Goal: Task Accomplishment & Management: Manage account settings

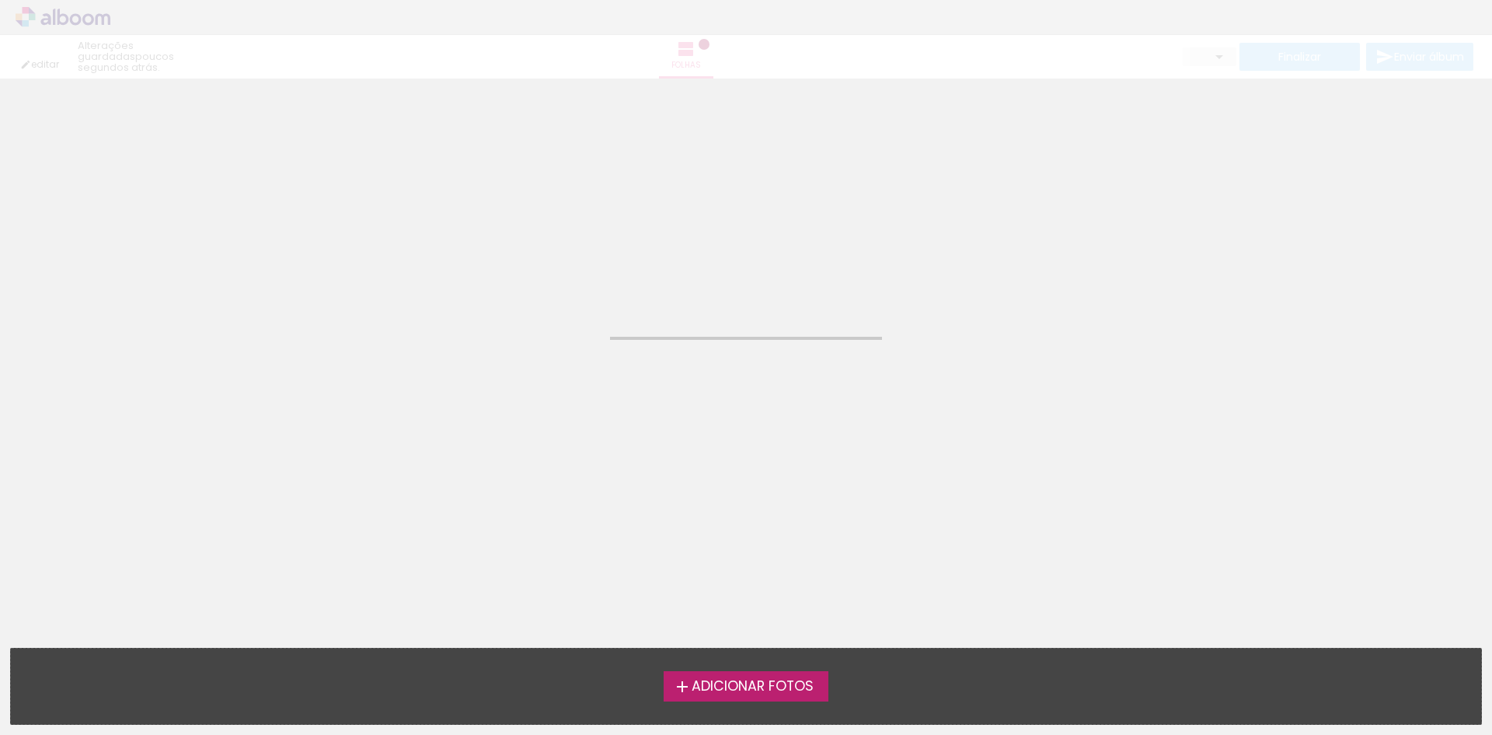
click at [744, 675] on label "Adicionar Fotos" at bounding box center [747, 686] width 166 height 30
click at [0, 0] on input "file" at bounding box center [0, 0] width 0 height 0
click at [885, 351] on neon-animated-pages "Confirmar Cancelar" at bounding box center [746, 407] width 1492 height 656
click at [781, 687] on span "Adicionar Fotos" at bounding box center [753, 686] width 122 height 14
click at [0, 0] on input "file" at bounding box center [0, 0] width 0 height 0
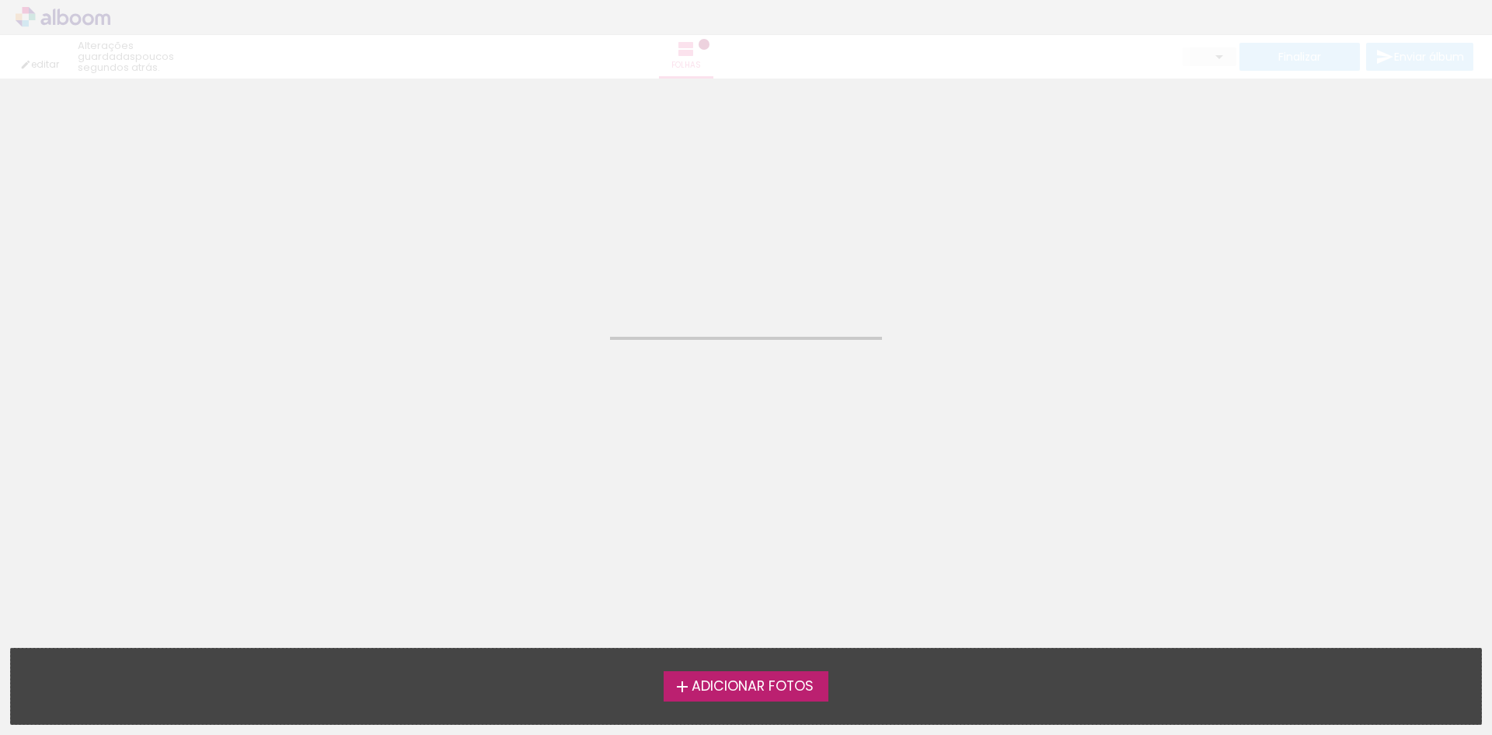
click at [782, 689] on span "Adicionar Fotos" at bounding box center [753, 686] width 122 height 14
click at [0, 0] on input "file" at bounding box center [0, 0] width 0 height 0
click at [679, 684] on iron-icon at bounding box center [682, 686] width 19 height 19
click at [0, 0] on input "file" at bounding box center [0, 0] width 0 height 0
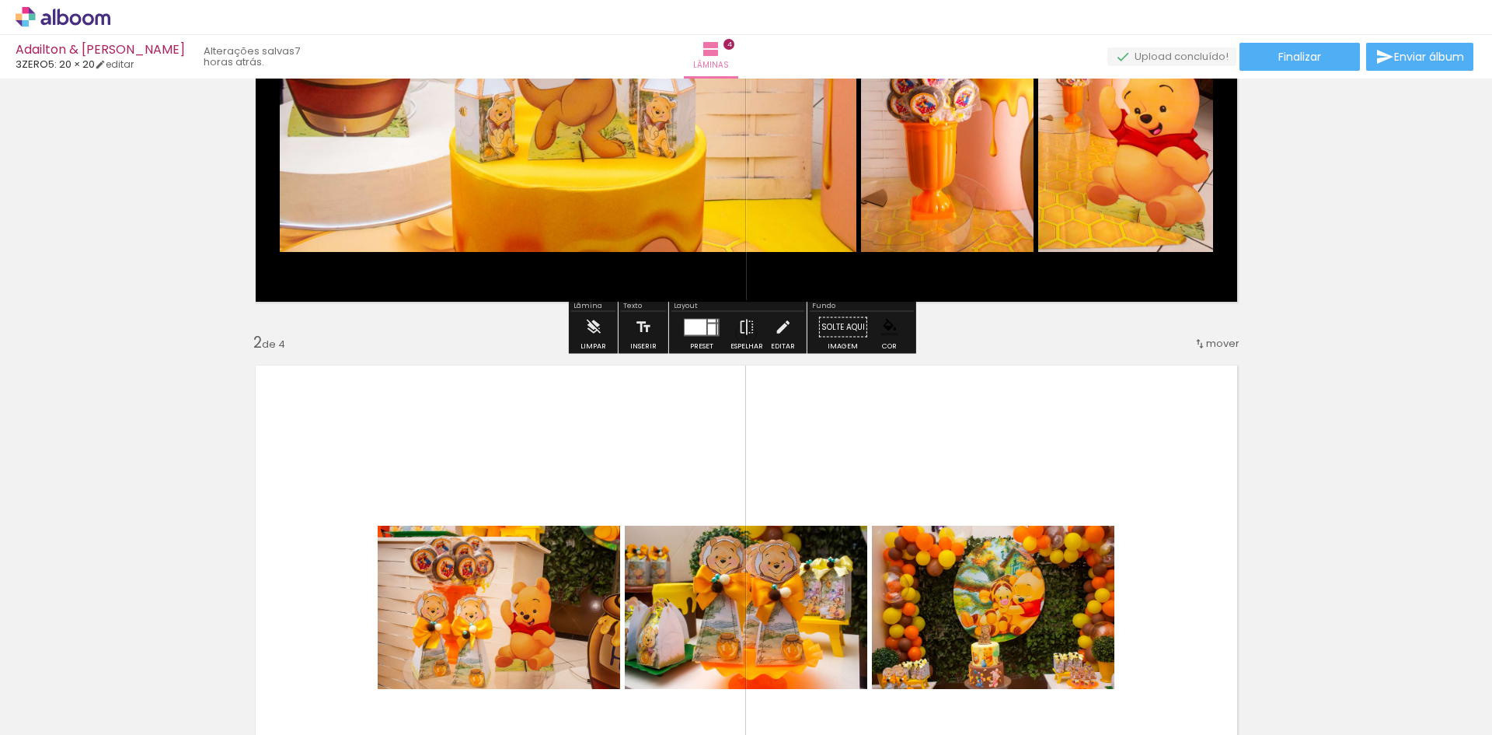
scroll to position [570, 0]
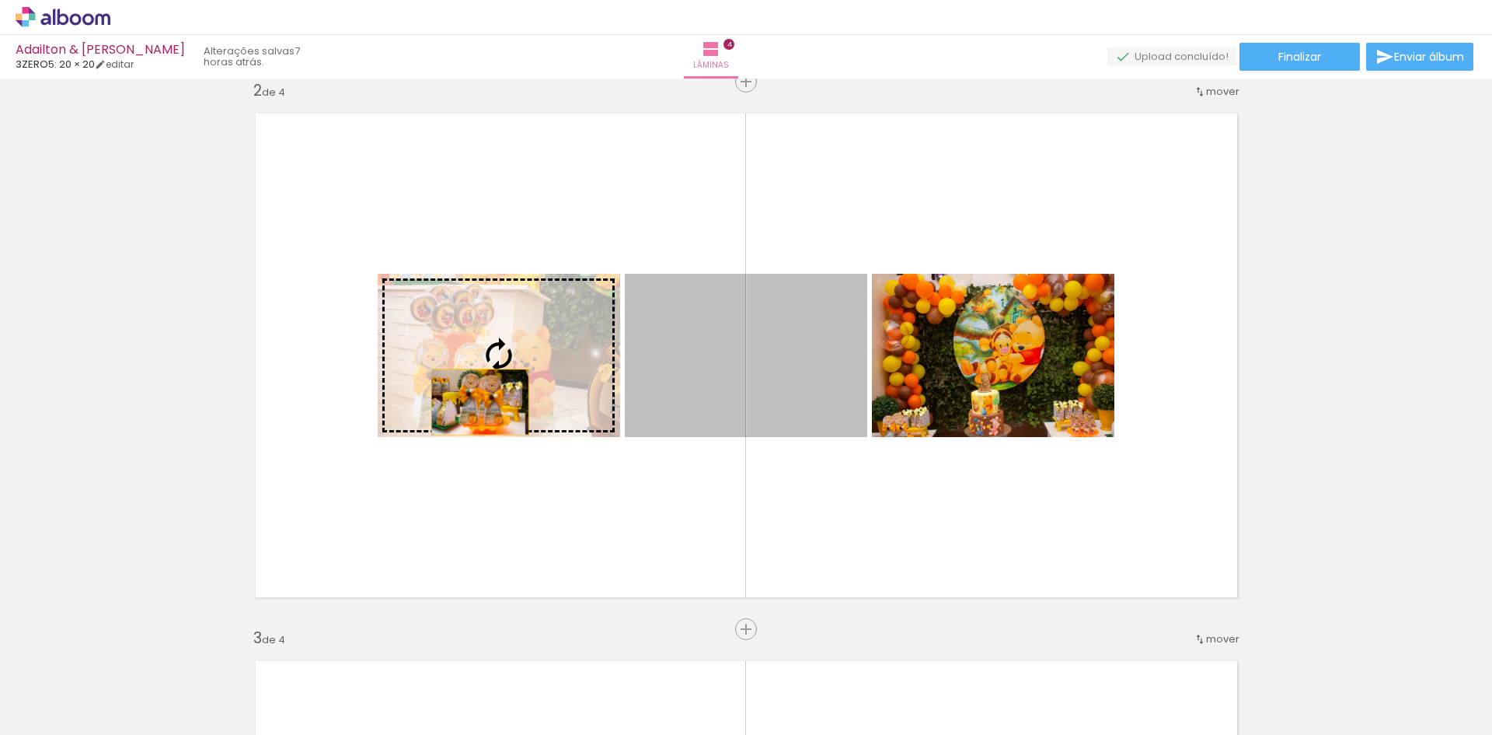
drag, startPoint x: 662, startPoint y: 396, endPoint x: 468, endPoint y: 361, distance: 197.5
click at [0, 0] on slot at bounding box center [0, 0] width 0 height 0
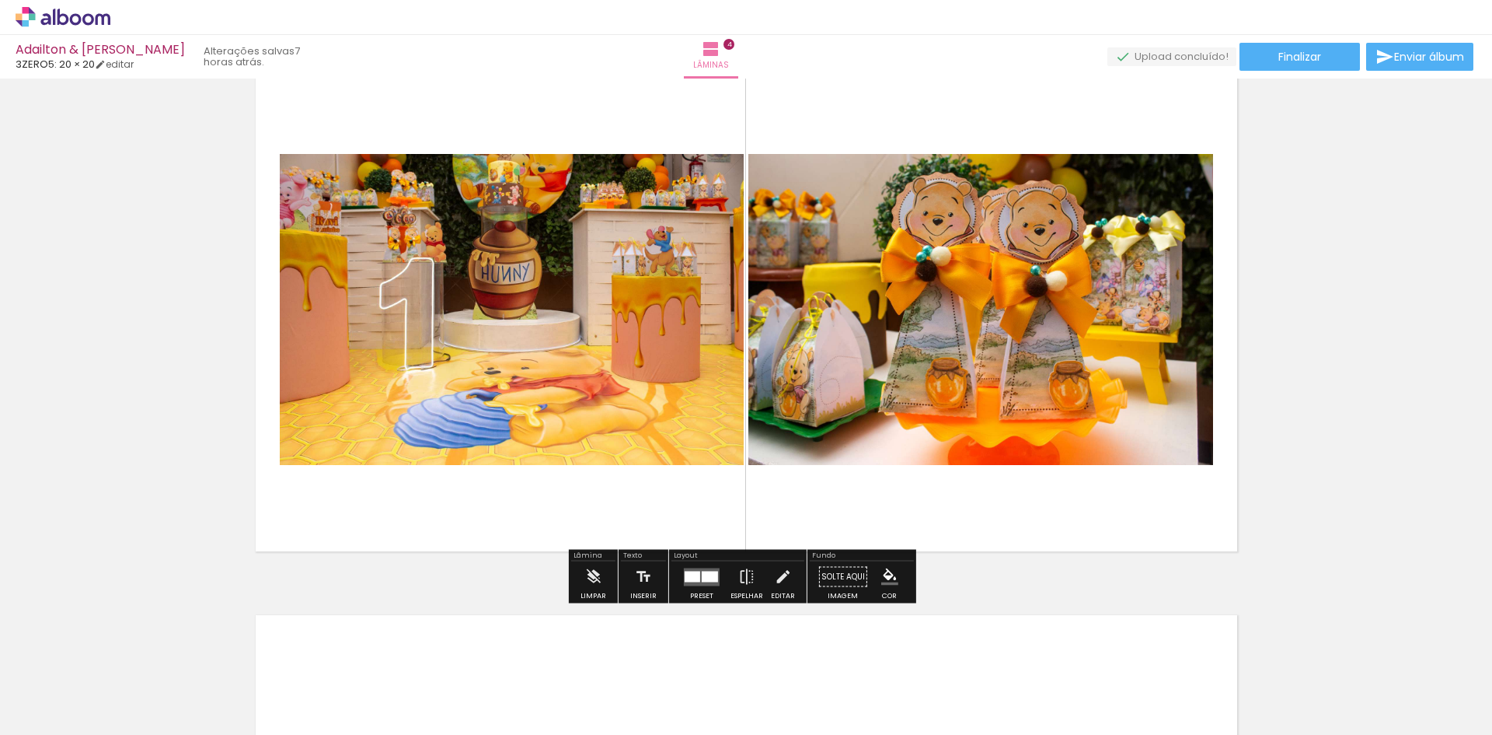
scroll to position [2238, 0]
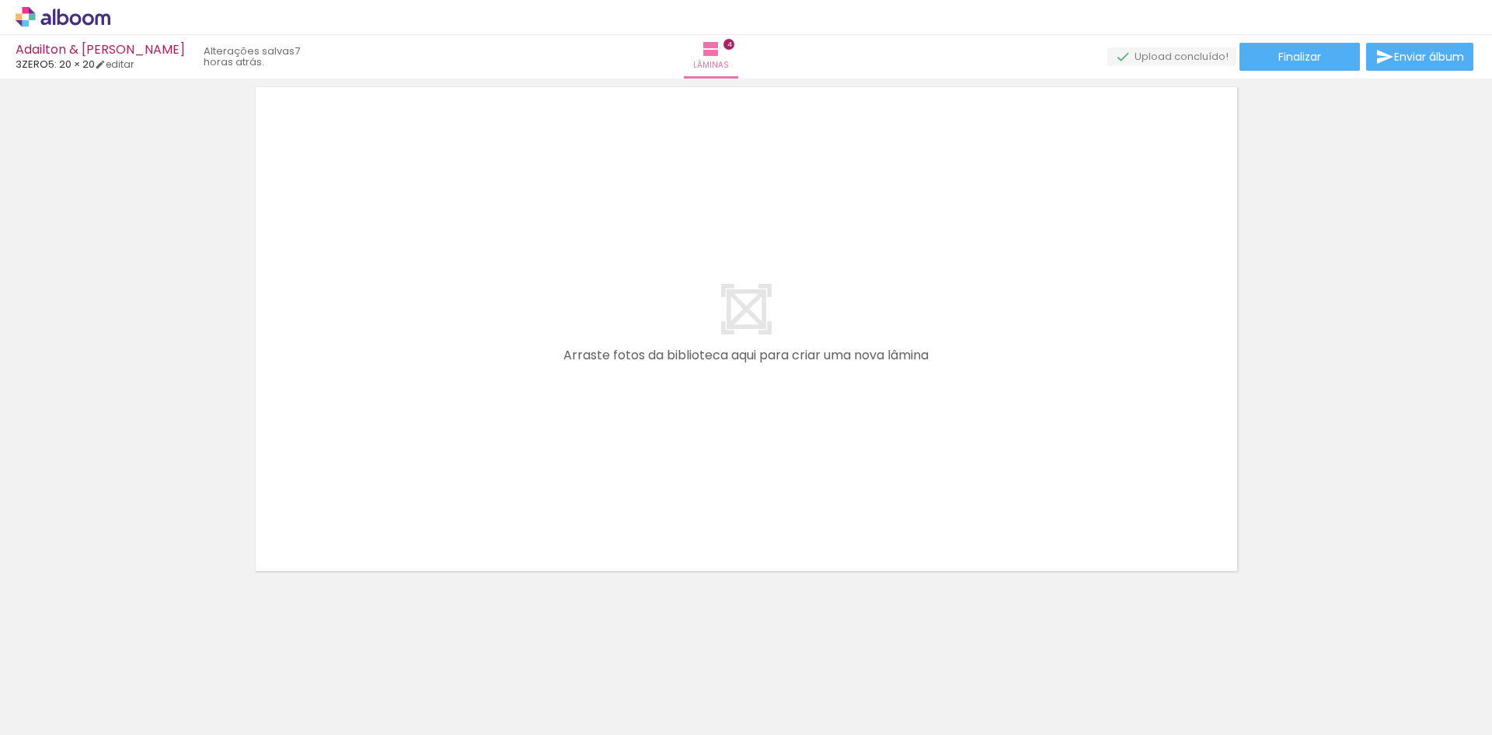
click at [165, 686] on div at bounding box center [155, 682] width 51 height 77
click at [130, 658] on iron-icon at bounding box center [121, 651] width 16 height 16
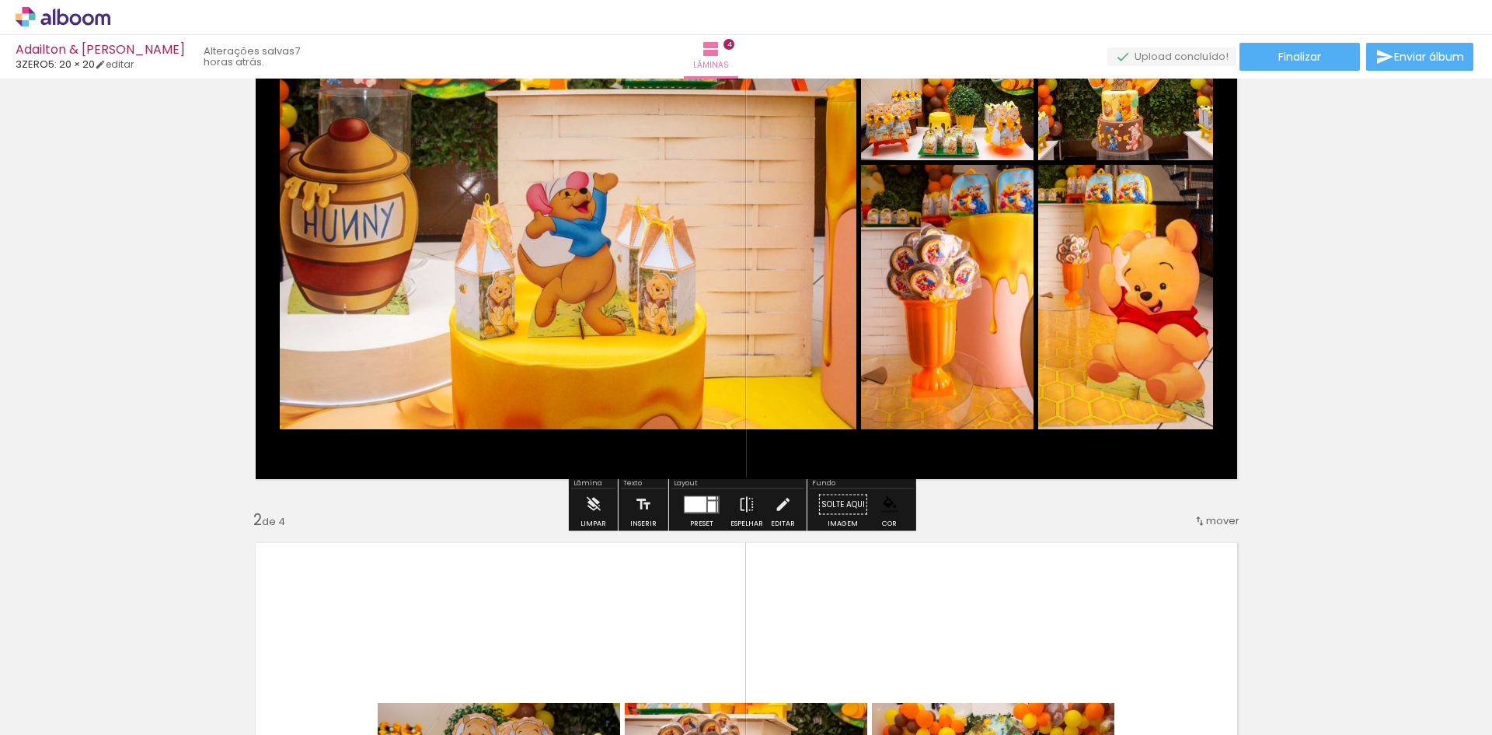
scroll to position [20, 0]
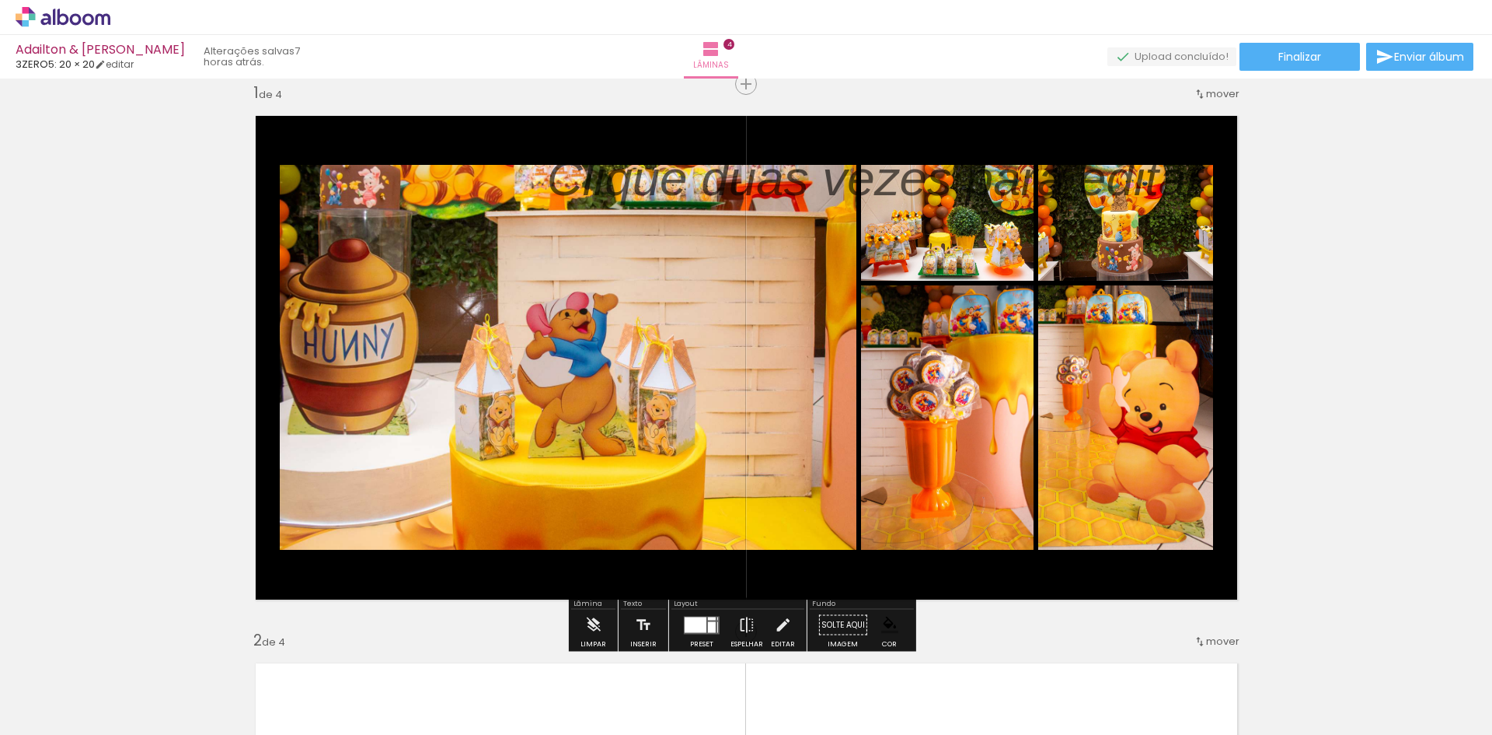
click at [1224, 169] on quentale-layouter at bounding box center [746, 357] width 1007 height 508
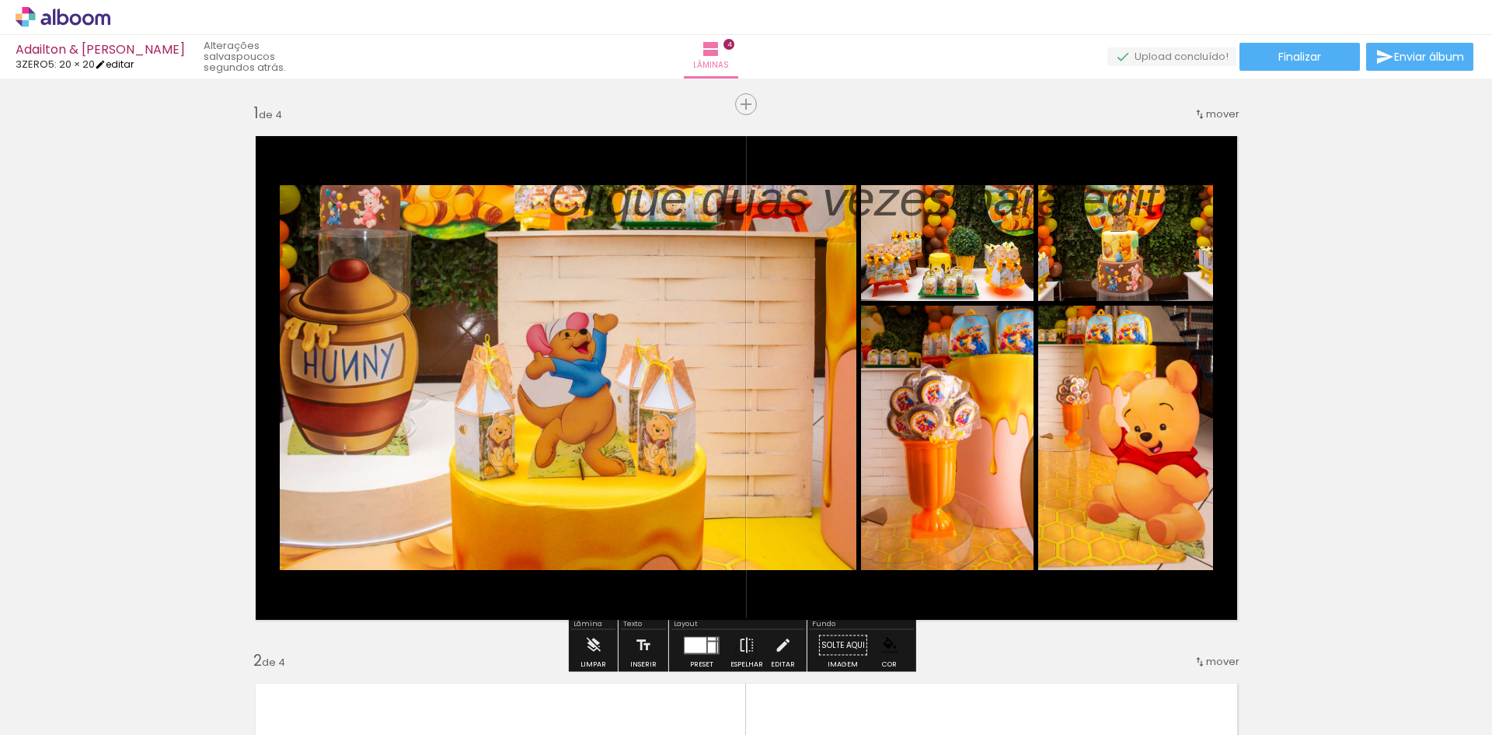
click at [124, 68] on link "editar" at bounding box center [114, 64] width 39 height 13
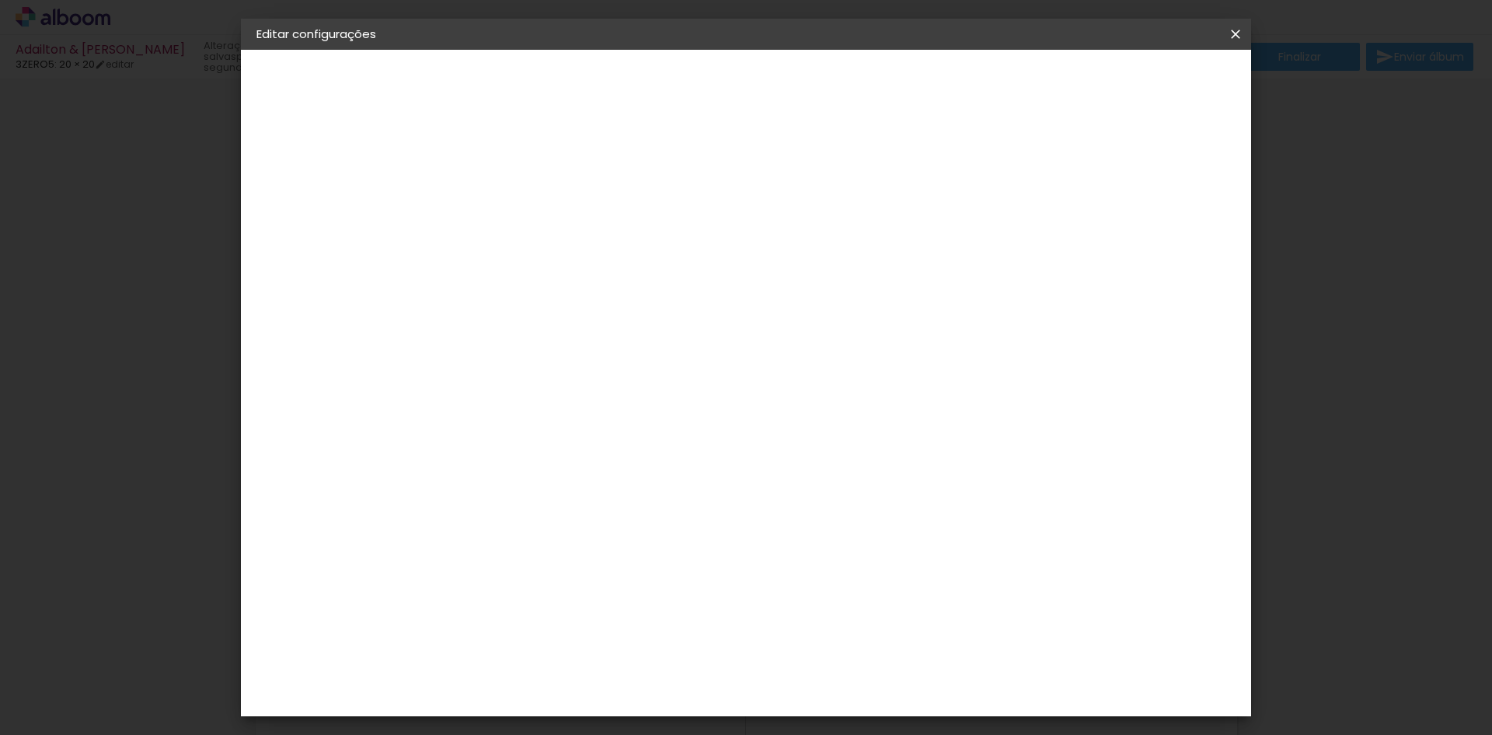
type input "3"
type paper-input "3"
click at [518, 161] on input "3" at bounding box center [499, 167] width 54 height 19
type input "4"
type paper-input "4"
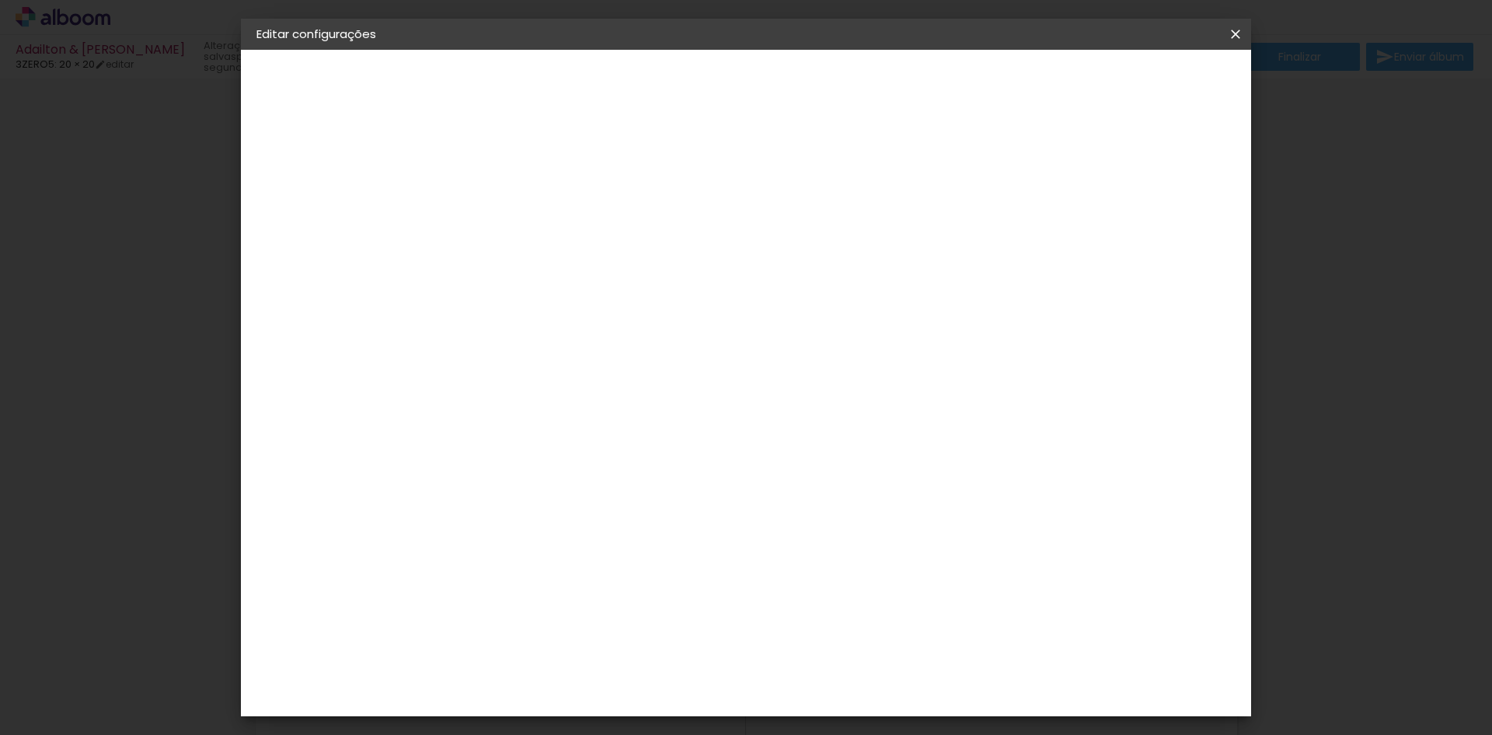
click at [518, 161] on input "4" at bounding box center [499, 167] width 54 height 19
click at [329, 194] on div "3ZERO5" at bounding box center [309, 192] width 40 height 11
click at [525, 410] on div "Ágata" at bounding box center [519, 409] width 37 height 12
click at [802, 236] on paper-item "Tamanho Livre" at bounding box center [727, 236] width 149 height 34
click at [538, 414] on div "Ágata" at bounding box center [519, 409] width 37 height 12
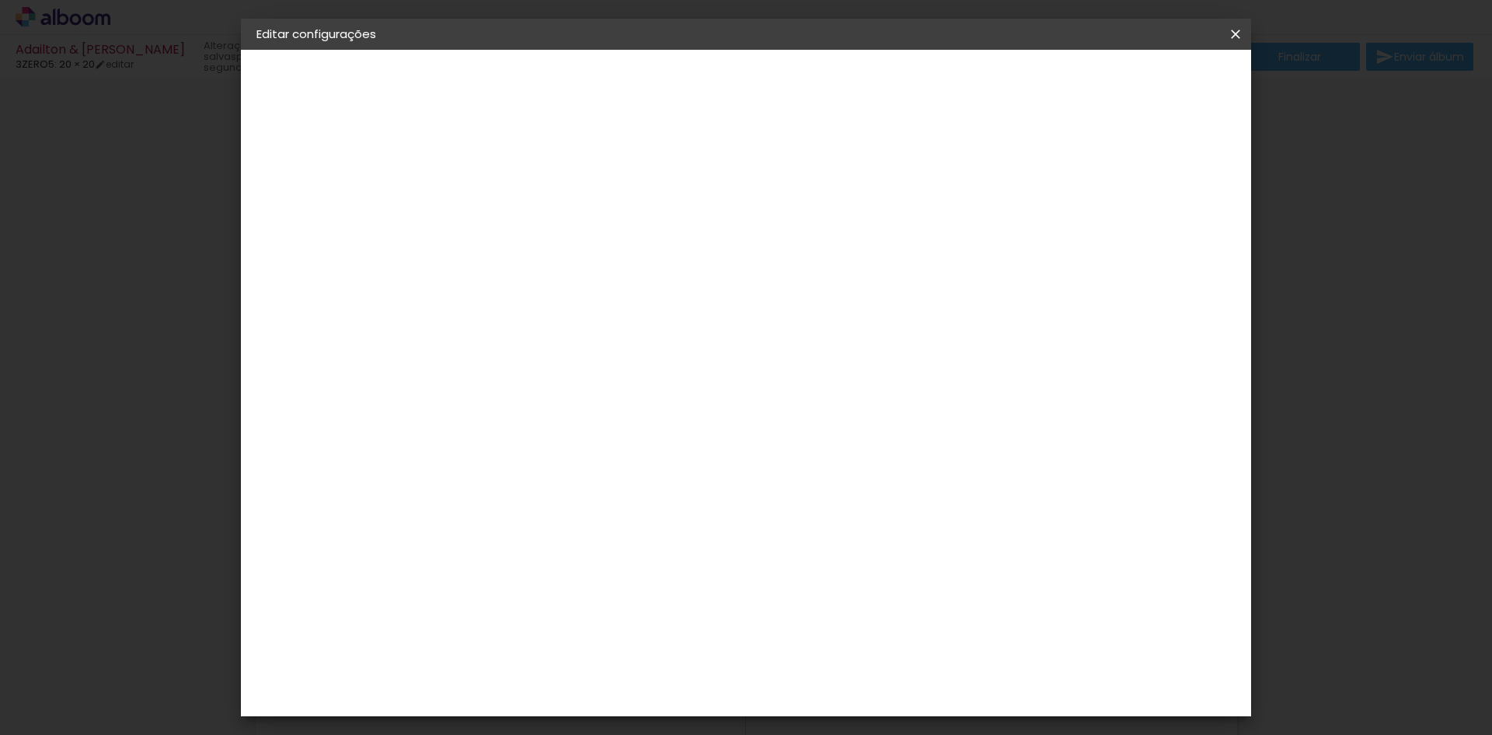
click at [0, 0] on slot "Avançar" at bounding box center [0, 0] width 0 height 0
click at [571, 260] on input "text" at bounding box center [541, 271] width 61 height 24
click at [0, 0] on slot "Luxo" at bounding box center [0, 0] width 0 height 0
type input "Luxo"
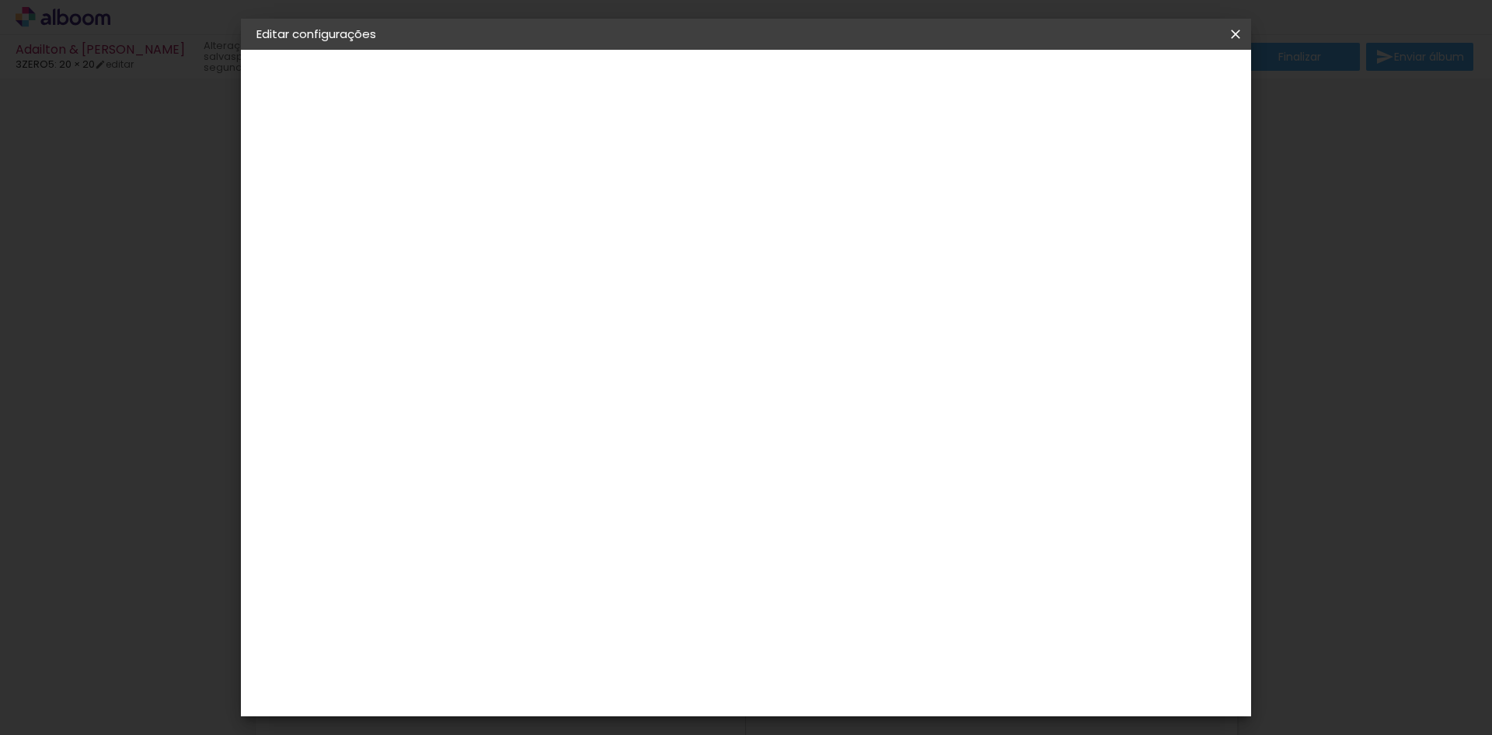
click at [531, 323] on div at bounding box center [523, 331] width 16 height 16
click at [616, 480] on span "30 × 30" at bounding box center [579, 496] width 72 height 32
click at [764, 91] on paper-button "Avançar" at bounding box center [726, 82] width 76 height 26
click at [1051, 167] on div at bounding box center [1044, 168] width 14 height 14
type paper-checkbox "on"
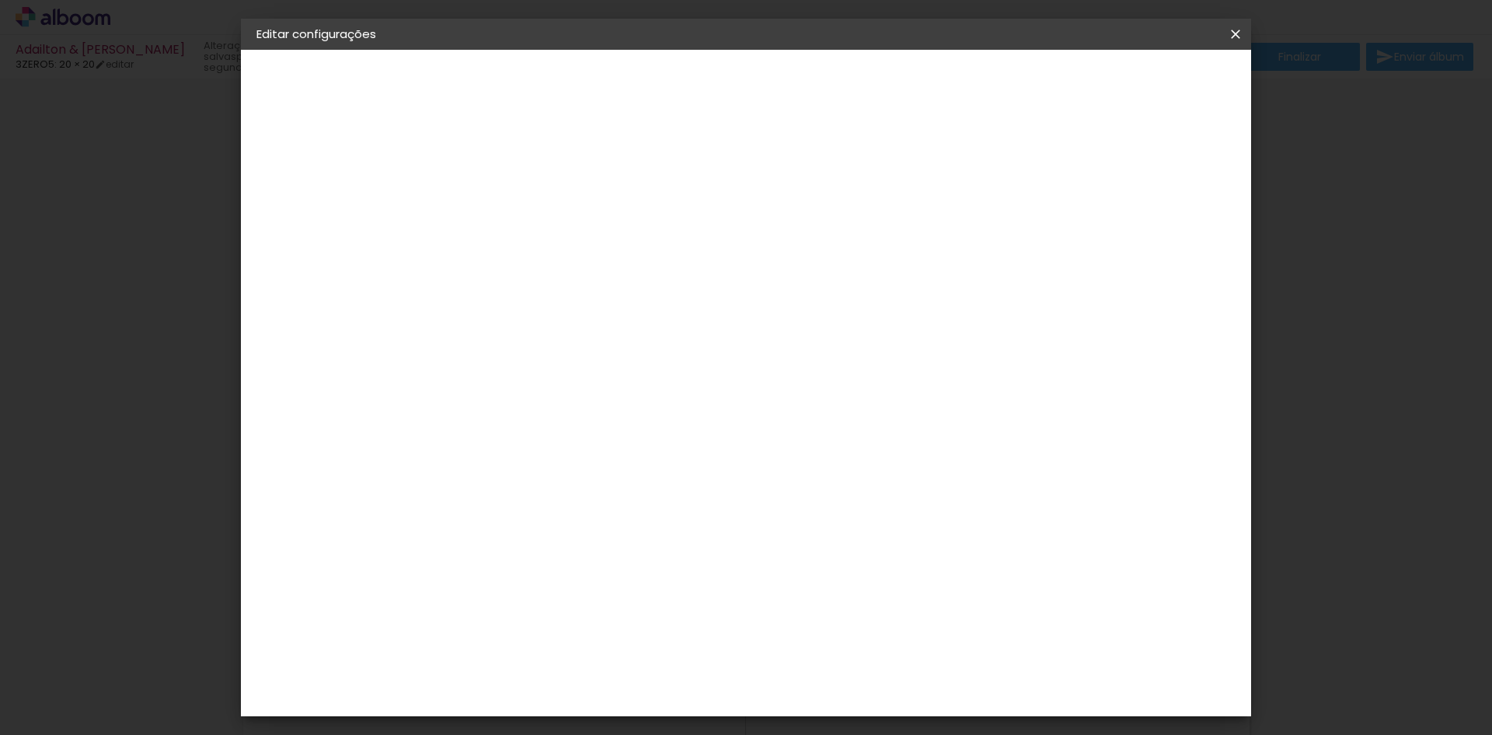
click at [1051, 167] on div at bounding box center [1044, 168] width 14 height 14
click at [267, 158] on iron-icon at bounding box center [266, 159] width 19 height 19
type input "5"
type paper-input "5"
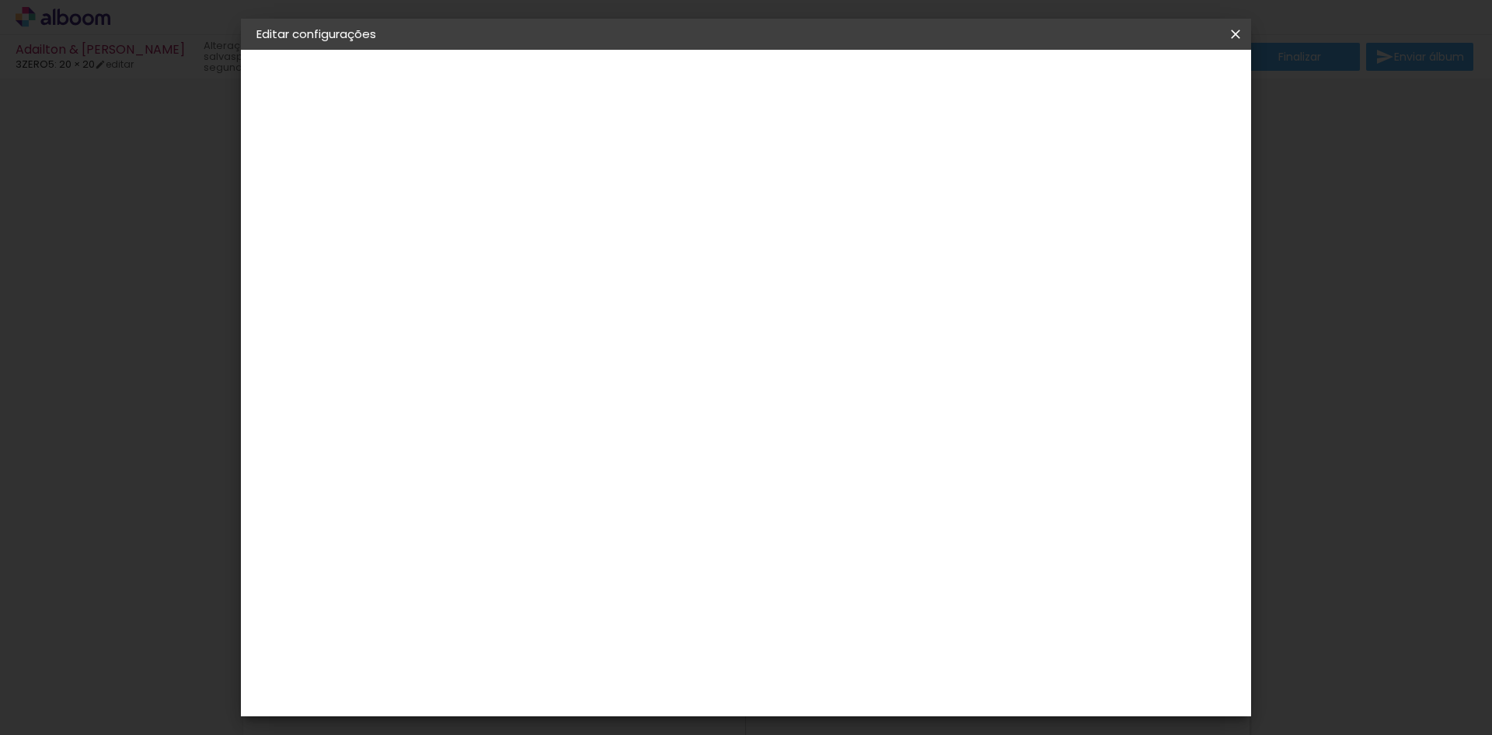
click at [519, 161] on input "5" at bounding box center [499, 167] width 54 height 19
type input "6"
type paper-input "6"
click at [519, 161] on input "6" at bounding box center [499, 167] width 54 height 19
type input "7"
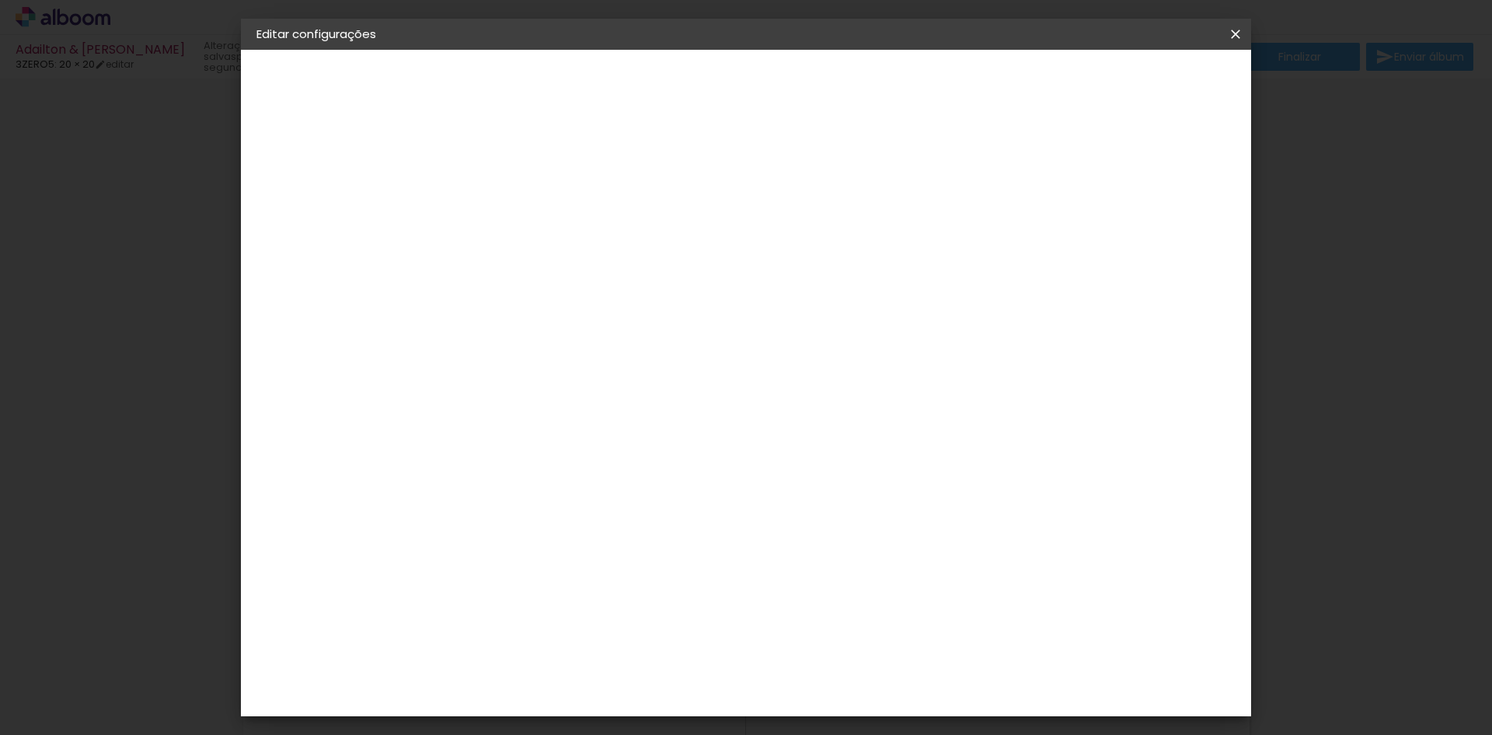
type paper-input "7"
click at [519, 161] on input "7" at bounding box center [499, 167] width 54 height 19
type input "8"
type paper-input "8"
click at [519, 161] on input "8" at bounding box center [499, 167] width 54 height 19
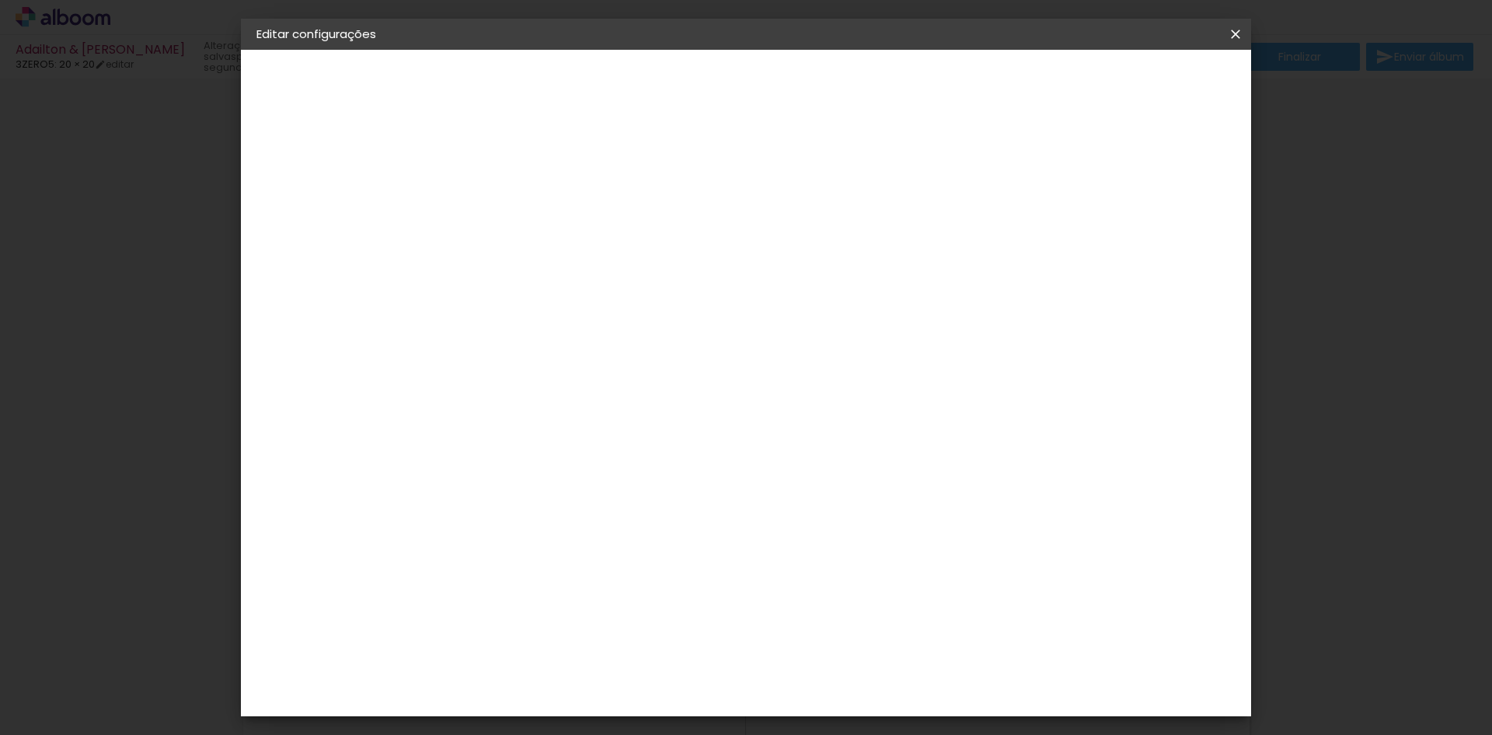
type input "9"
type paper-input "9"
click at [519, 161] on input "9" at bounding box center [499, 167] width 54 height 19
type input "10"
type paper-input "10"
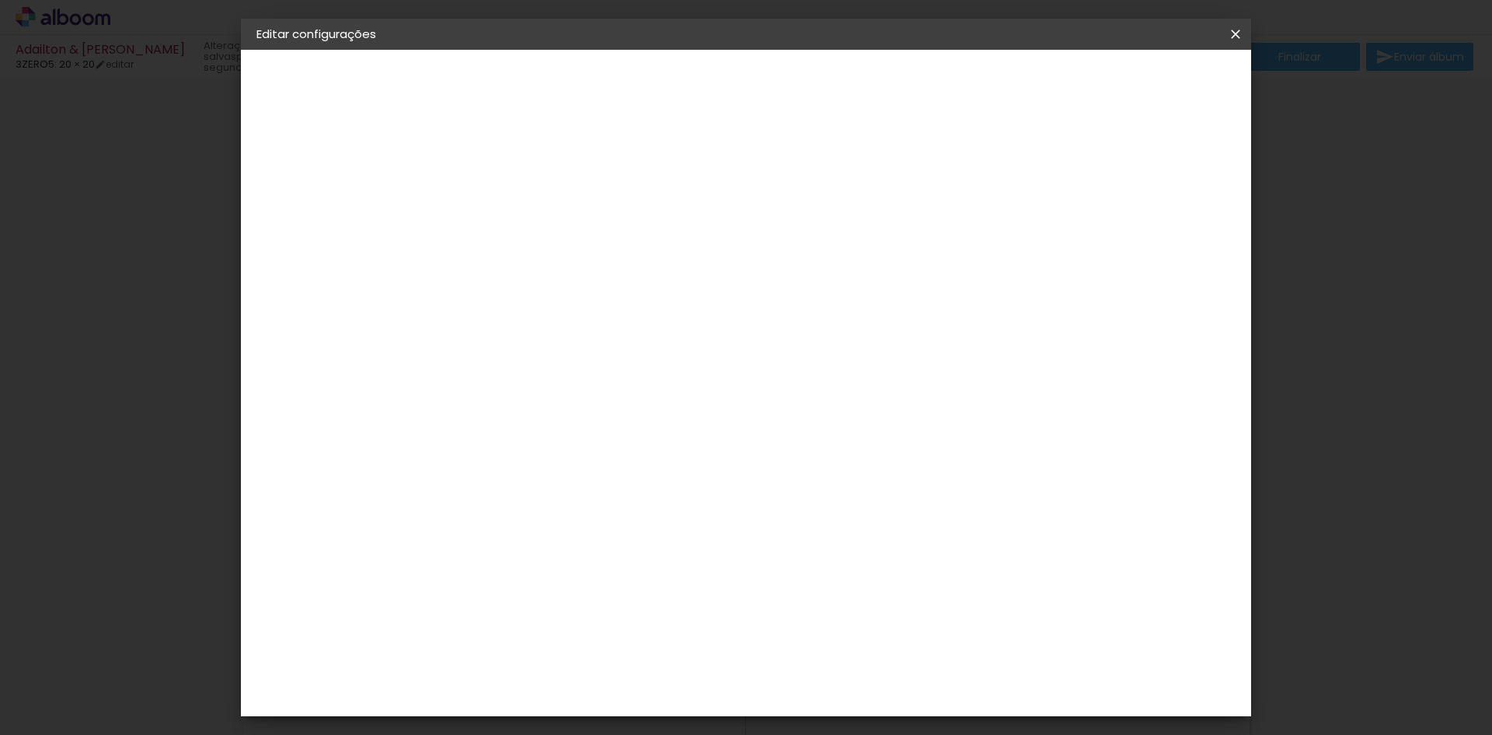
click at [519, 161] on input "10" at bounding box center [499, 167] width 54 height 19
click at [519, 177] on div at bounding box center [511, 178] width 79 height 2
type input "9"
type paper-input "9"
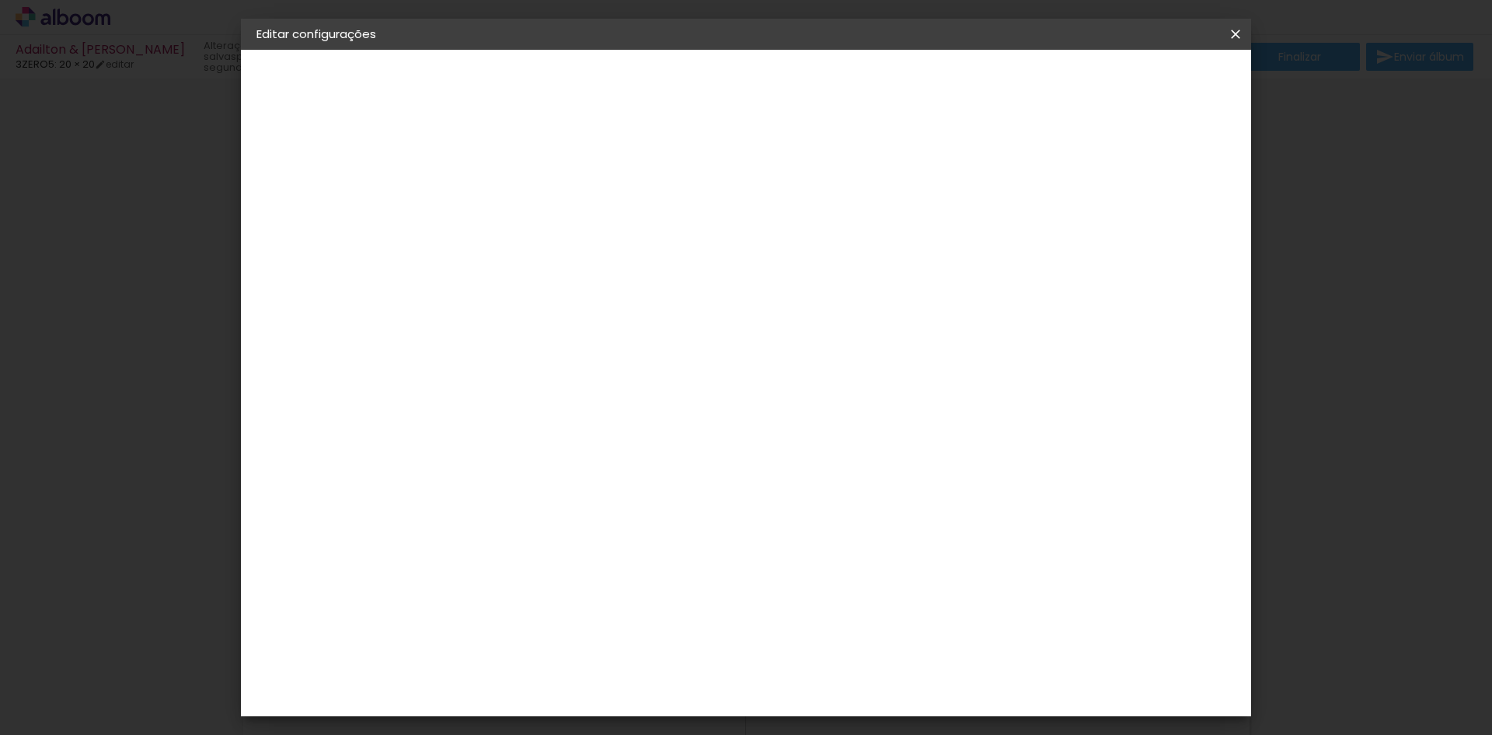
click at [519, 171] on input "9" at bounding box center [499, 167] width 54 height 19
type input "8"
type paper-input "8"
click at [519, 171] on input "8" at bounding box center [499, 167] width 54 height 19
type input "7"
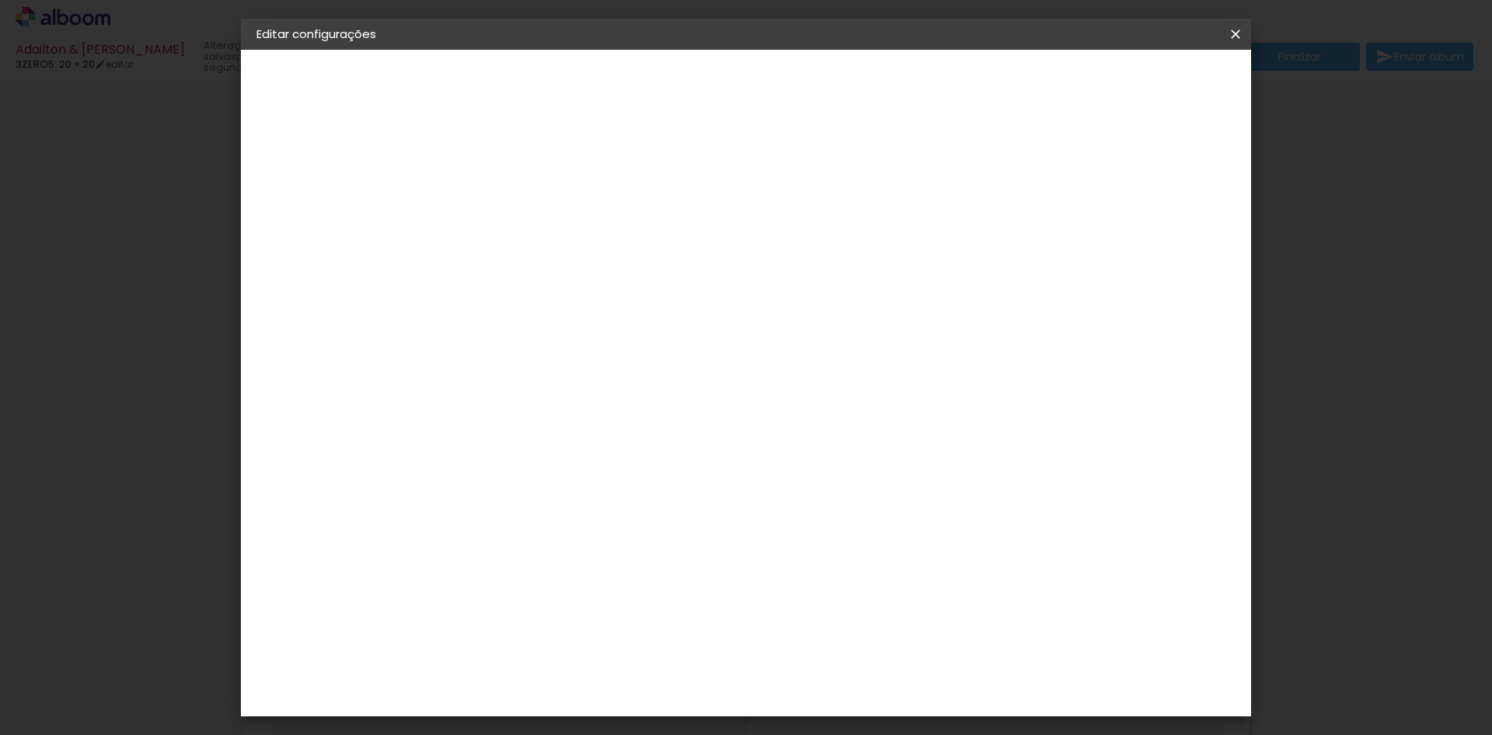
type paper-input "7"
click at [519, 171] on input "7" at bounding box center [499, 167] width 54 height 19
type input "6"
type paper-input "6"
click at [519, 171] on input "6" at bounding box center [499, 167] width 54 height 19
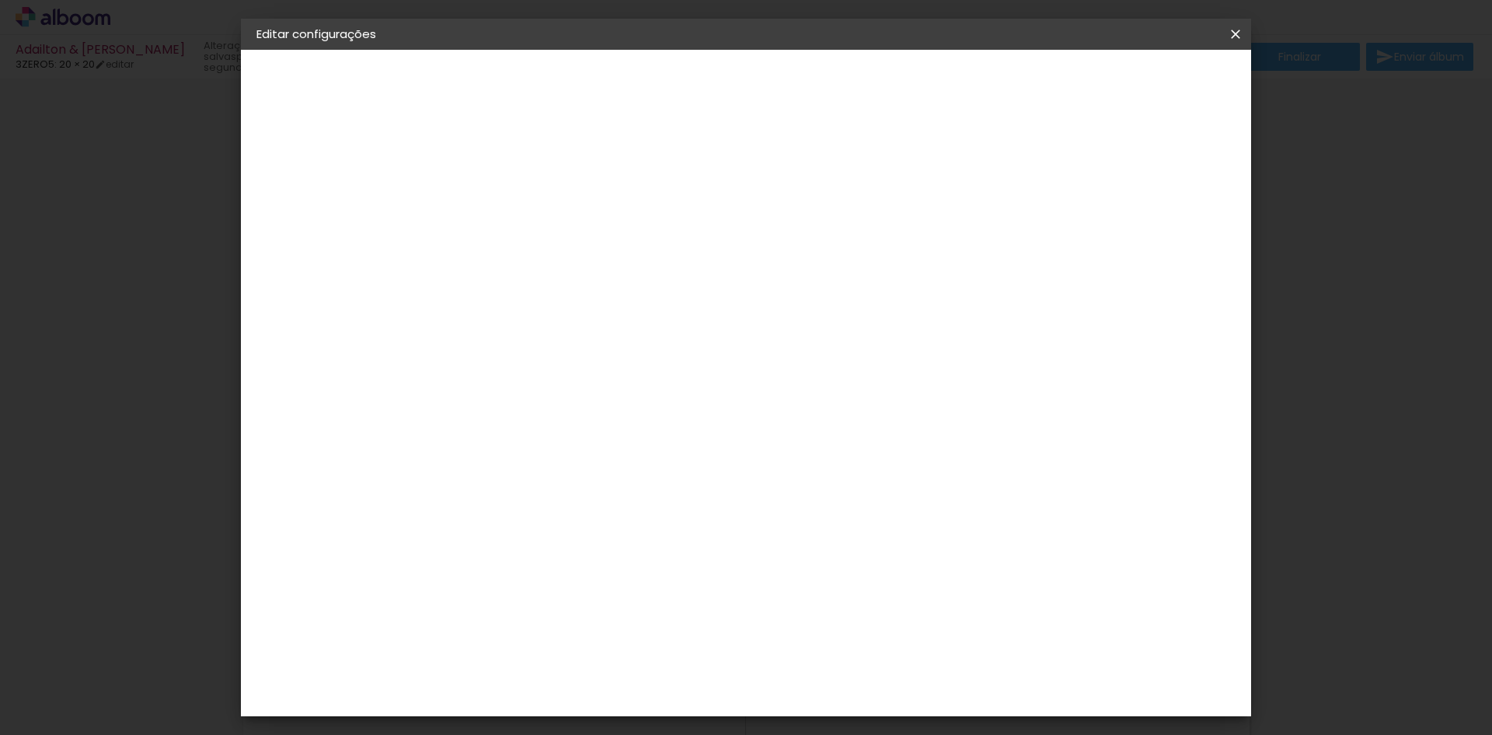
type input "5"
type paper-input "5"
click at [519, 171] on input "5" at bounding box center [499, 167] width 54 height 19
click at [0, 0] on slot "Voltar" at bounding box center [0, 0] width 0 height 0
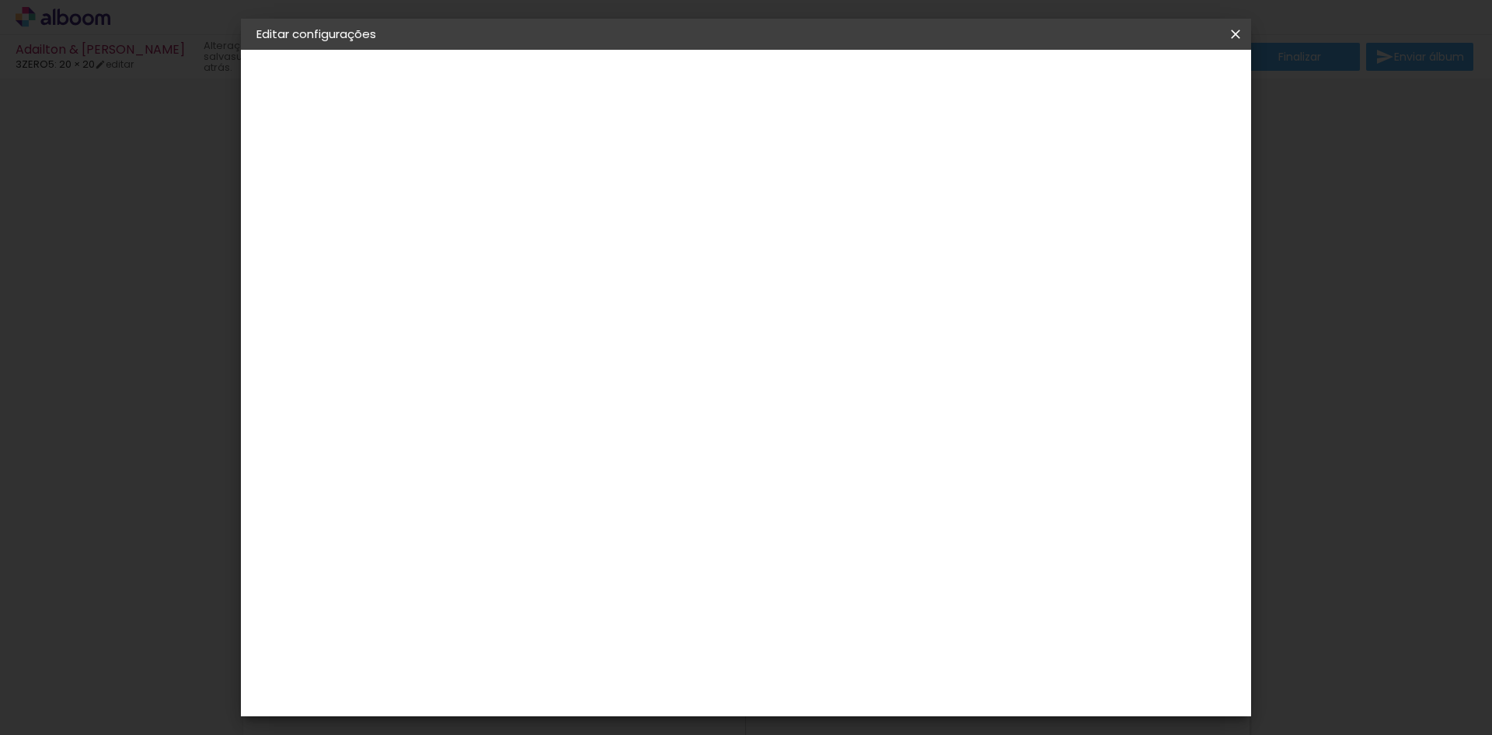
click at [561, 597] on div "Amplicolor" at bounding box center [534, 595] width 67 height 12
click at [0, 0] on slot "Avançar" at bounding box center [0, 0] width 0 height 0
click at [616, 646] on span "40 × 40" at bounding box center [579, 662] width 72 height 32
click at [0, 0] on slot "Avançar" at bounding box center [0, 0] width 0 height 0
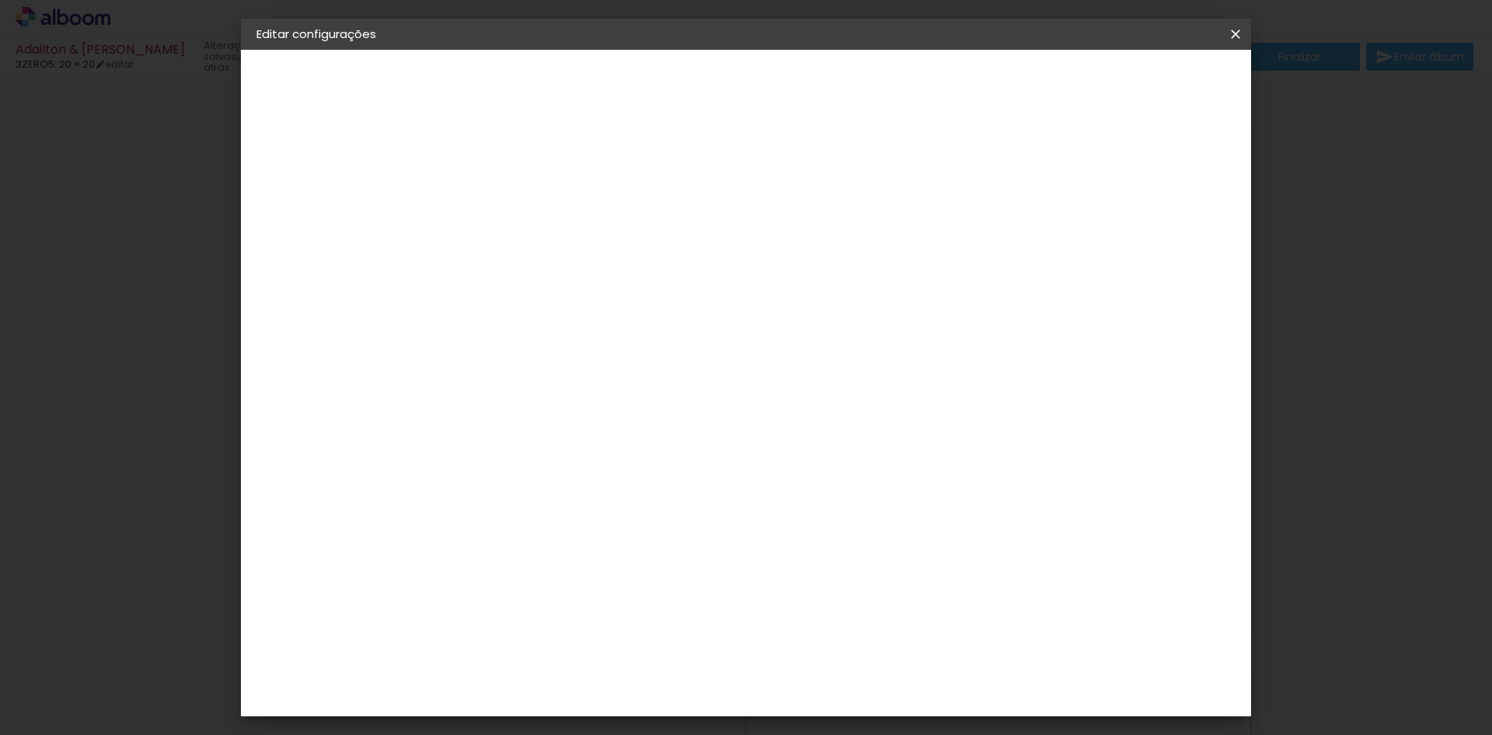
click at [1139, 83] on span "Salvar configurações" at bounding box center [1081, 82] width 115 height 11
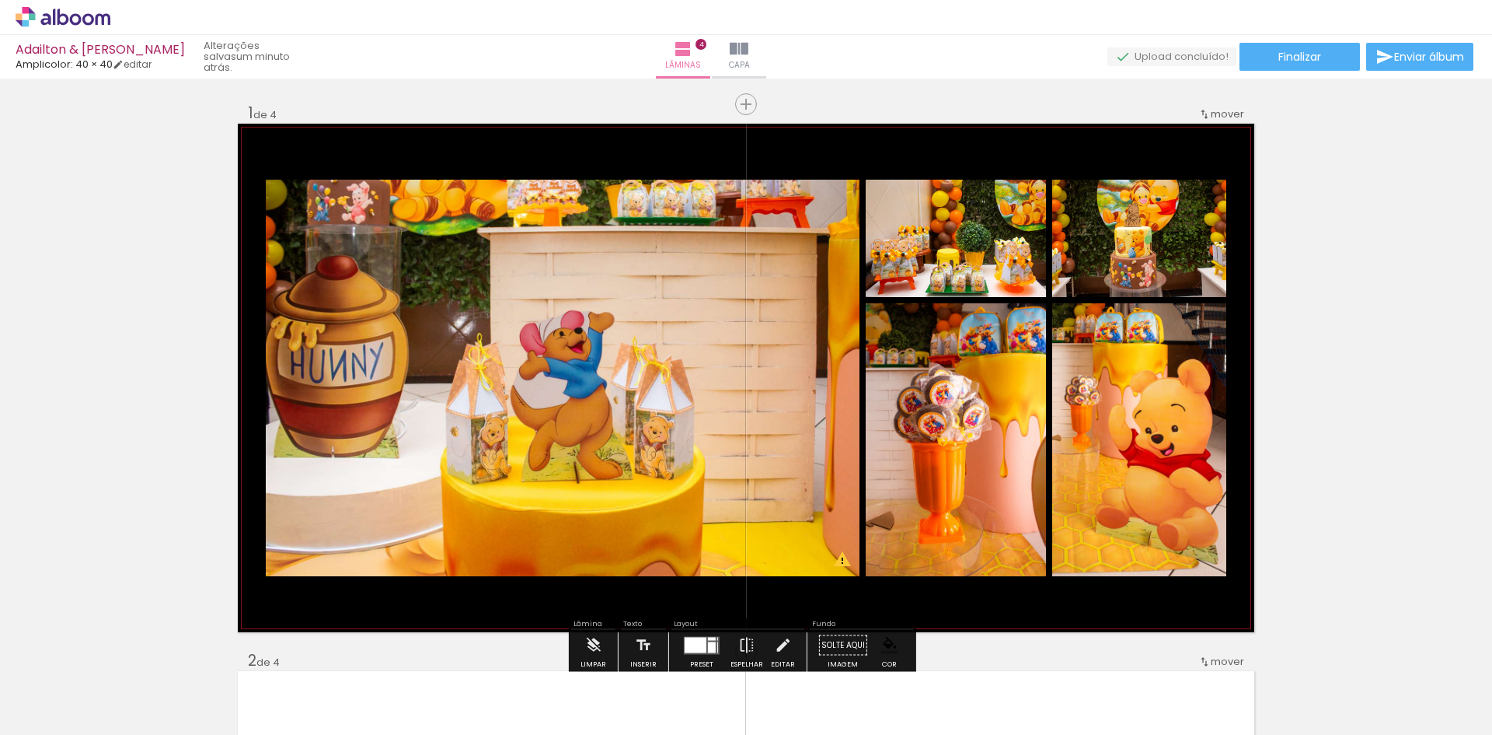
click at [378, 271] on quentale-photo at bounding box center [563, 378] width 594 height 396
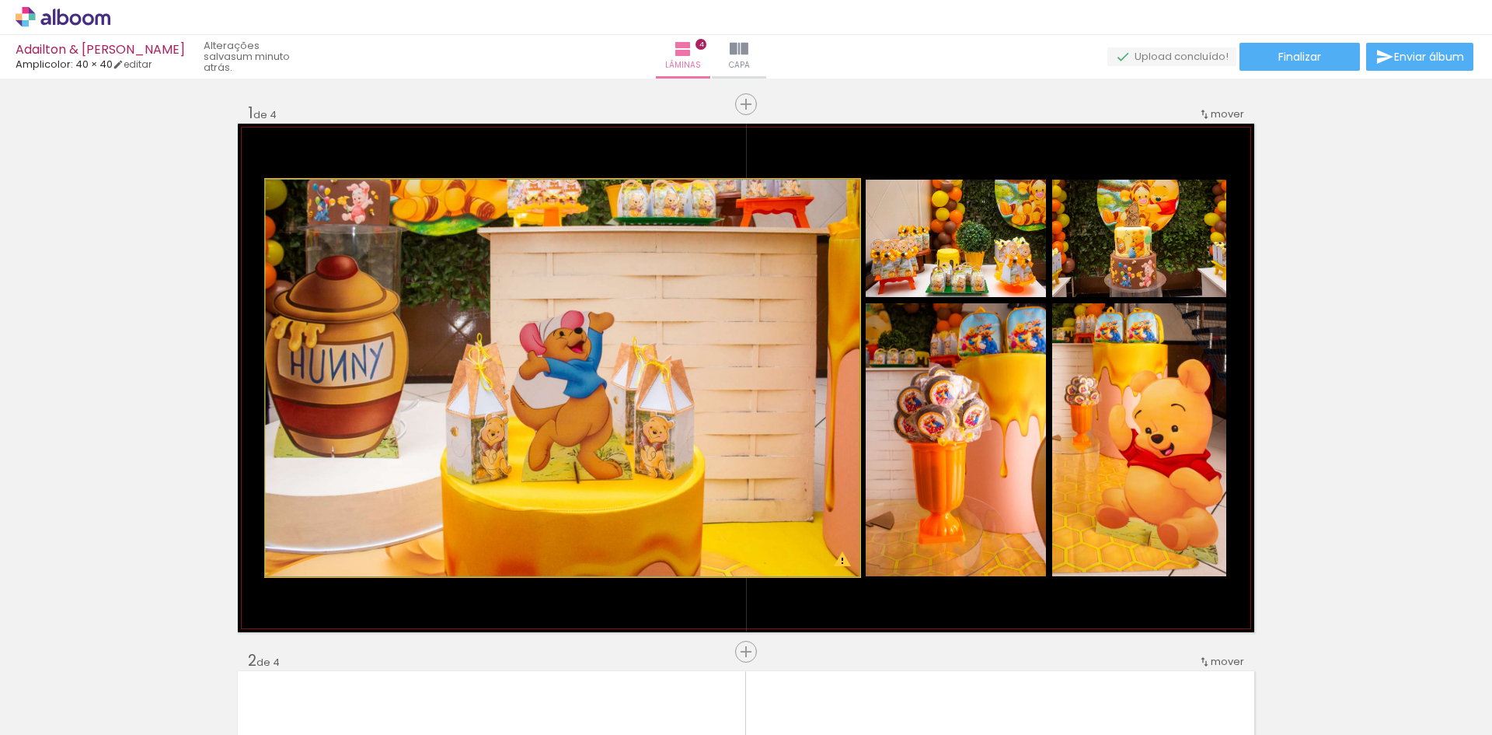
click at [581, 298] on quentale-photo at bounding box center [563, 378] width 594 height 396
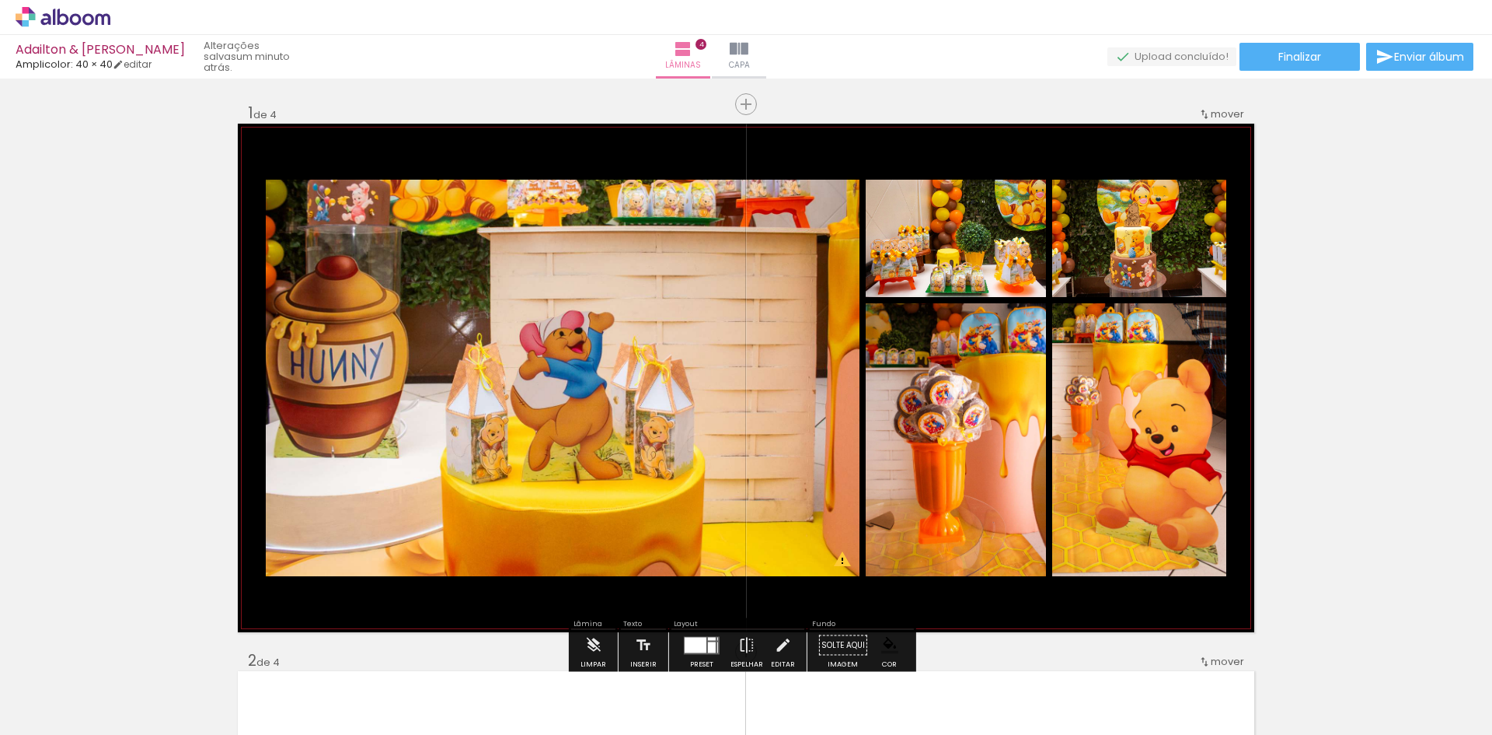
click at [587, 295] on quentale-photo at bounding box center [563, 378] width 594 height 396
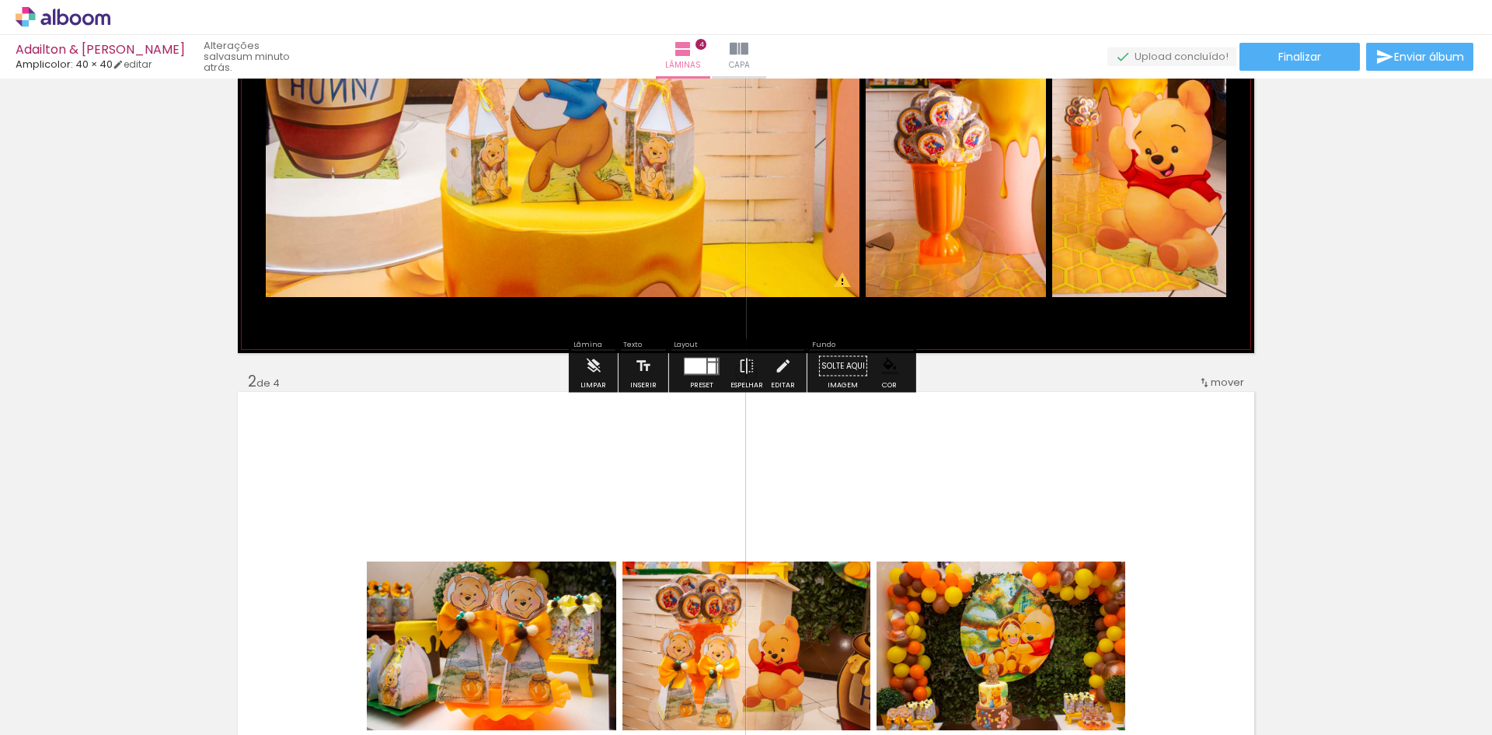
scroll to position [285, 0]
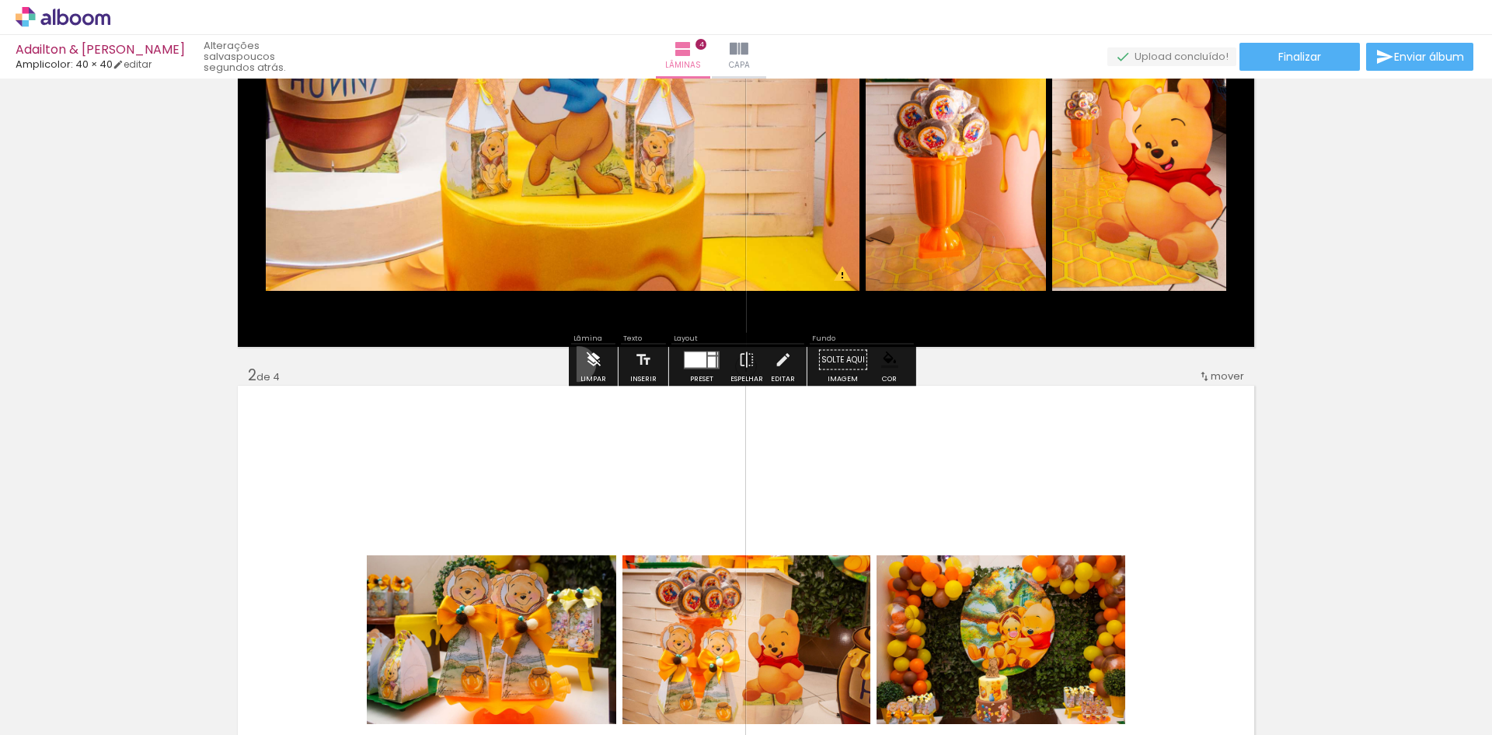
click at [578, 364] on paper-button "Limpar" at bounding box center [593, 364] width 33 height 40
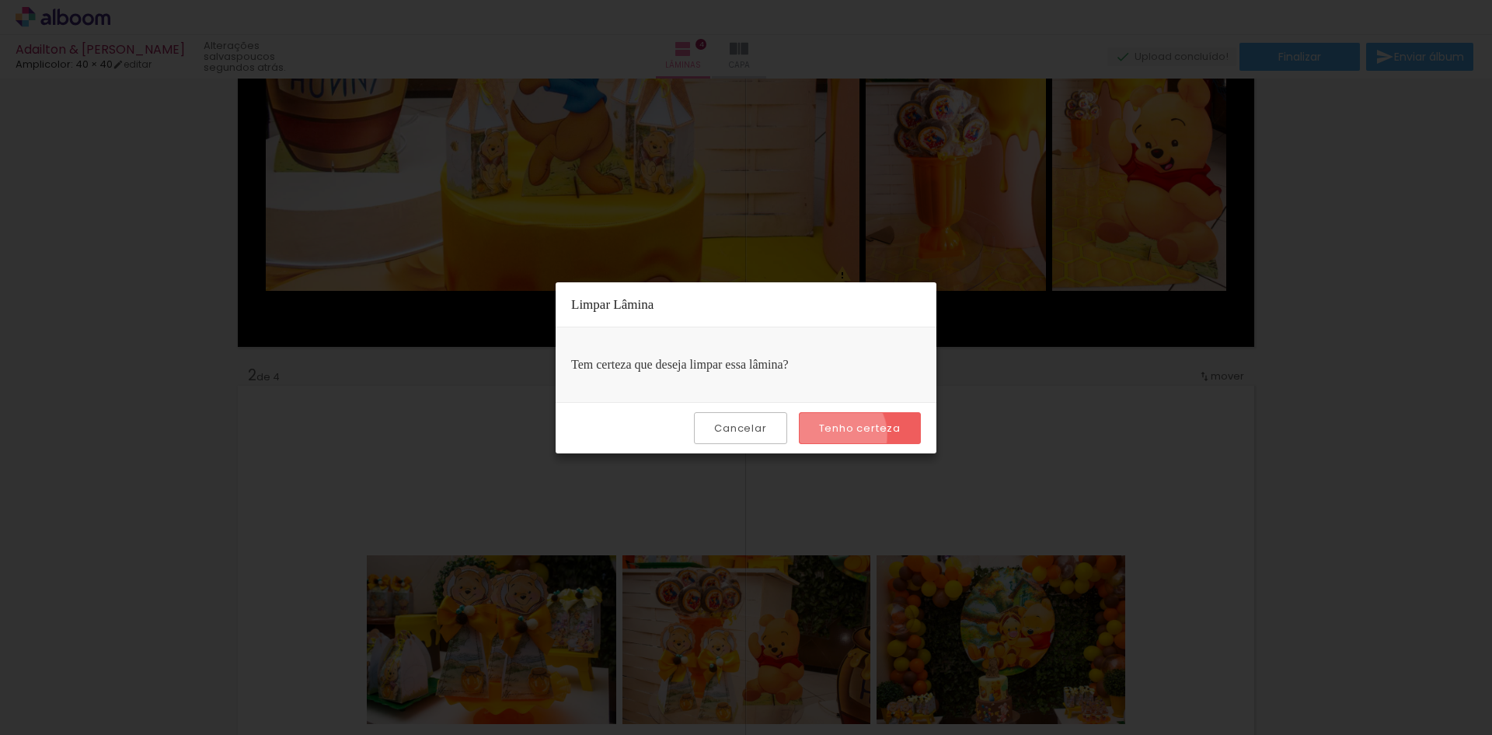
click at [0, 0] on slot "Tenho certeza" at bounding box center [0, 0] width 0 height 0
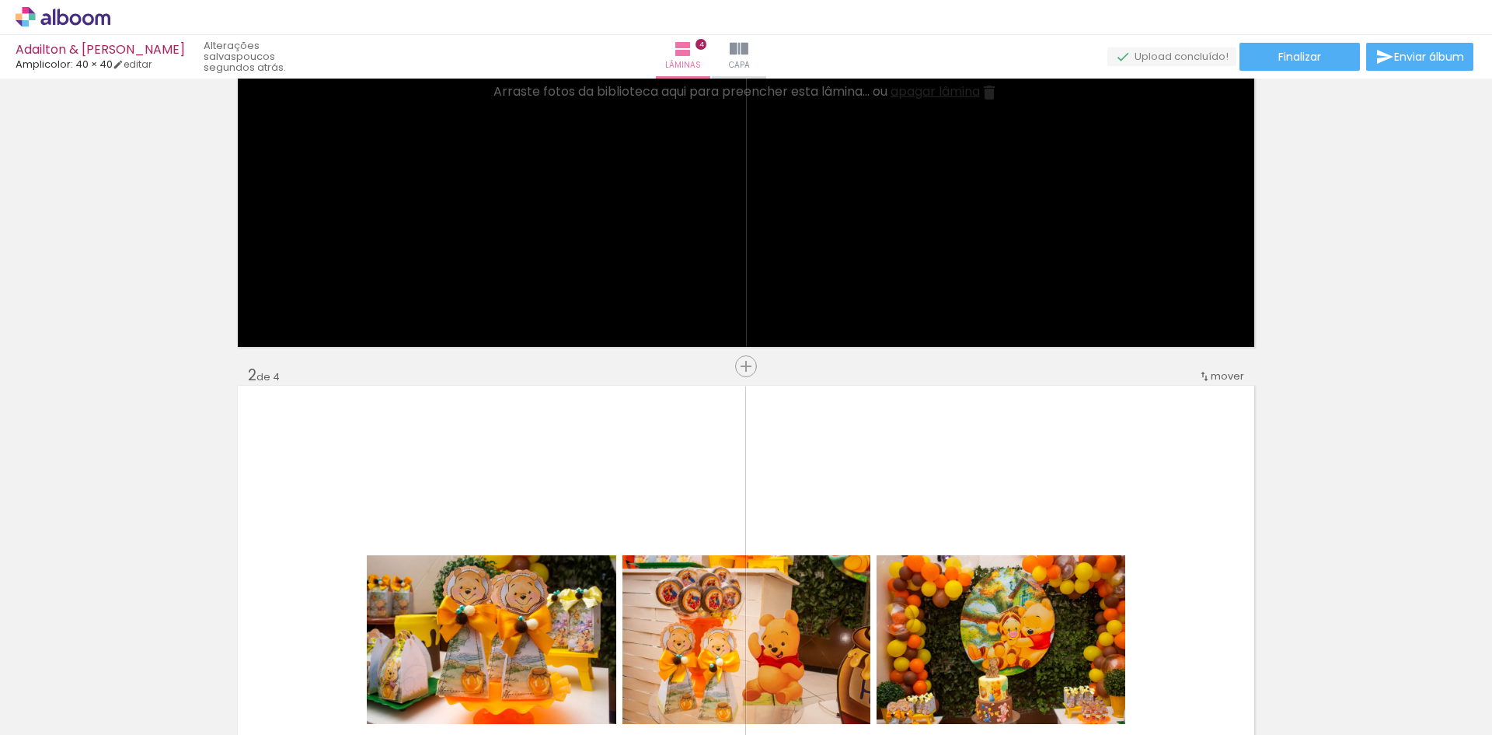
scroll to position [570, 0]
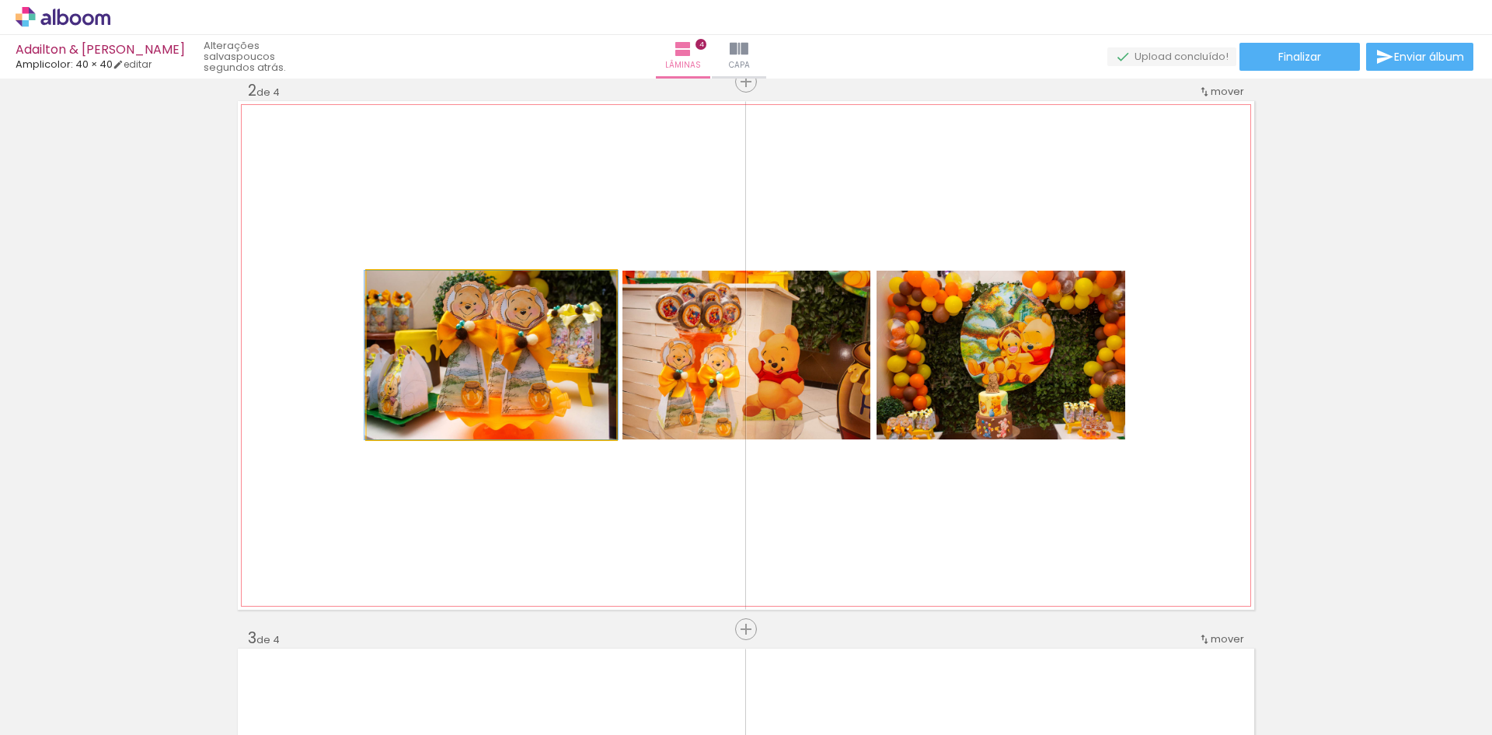
click at [585, 365] on quentale-photo at bounding box center [492, 355] width 250 height 169
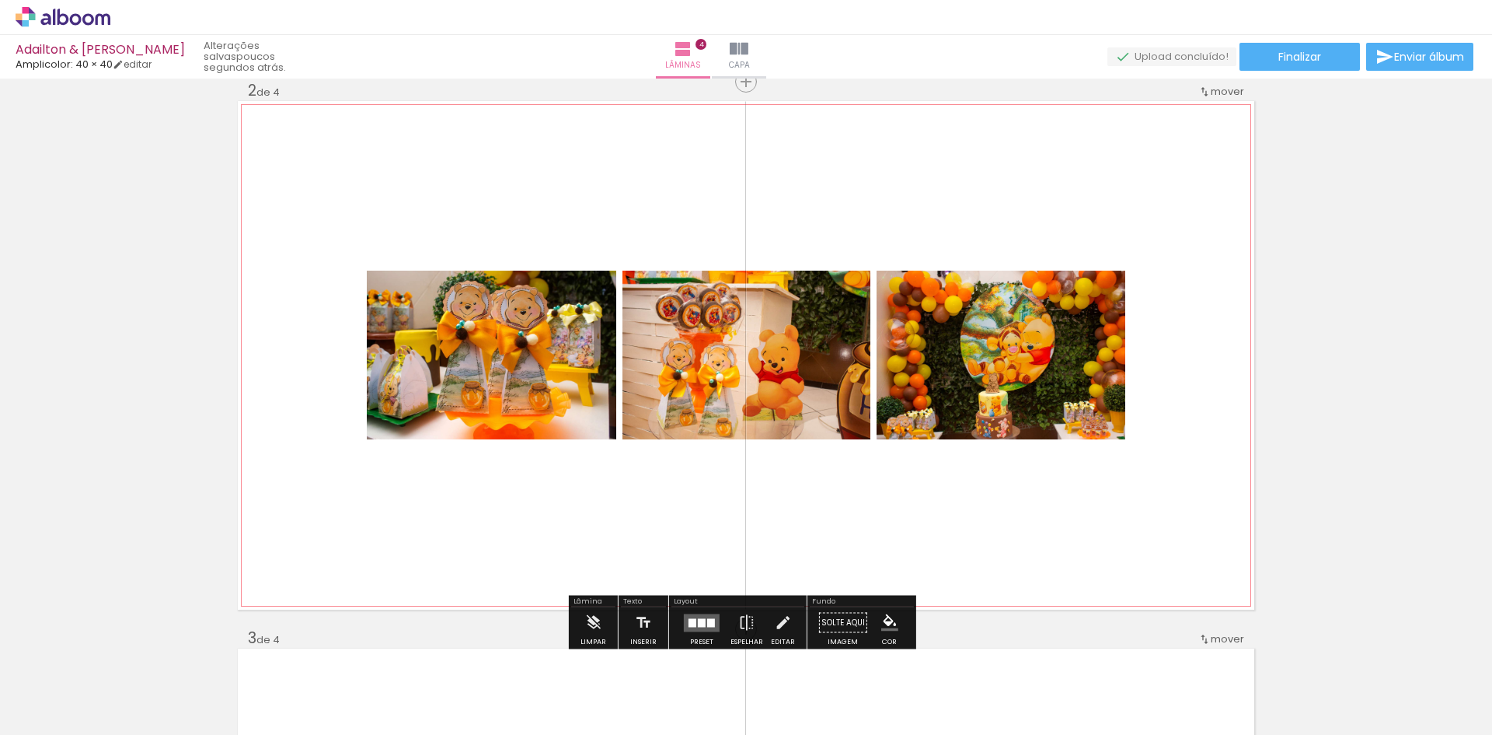
click at [663, 529] on quentale-layouter at bounding box center [746, 355] width 1017 height 508
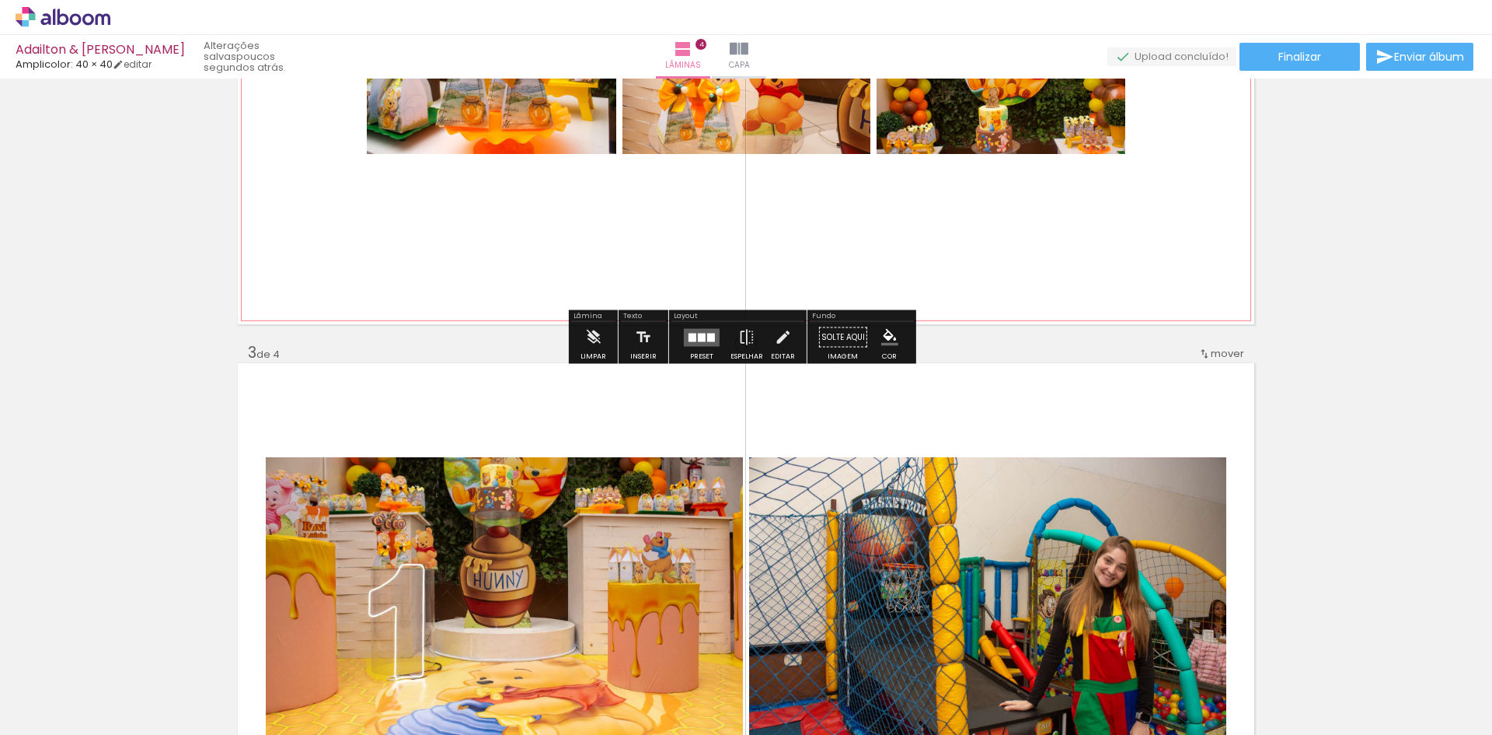
click at [866, 246] on quentale-layouter at bounding box center [746, 70] width 1017 height 508
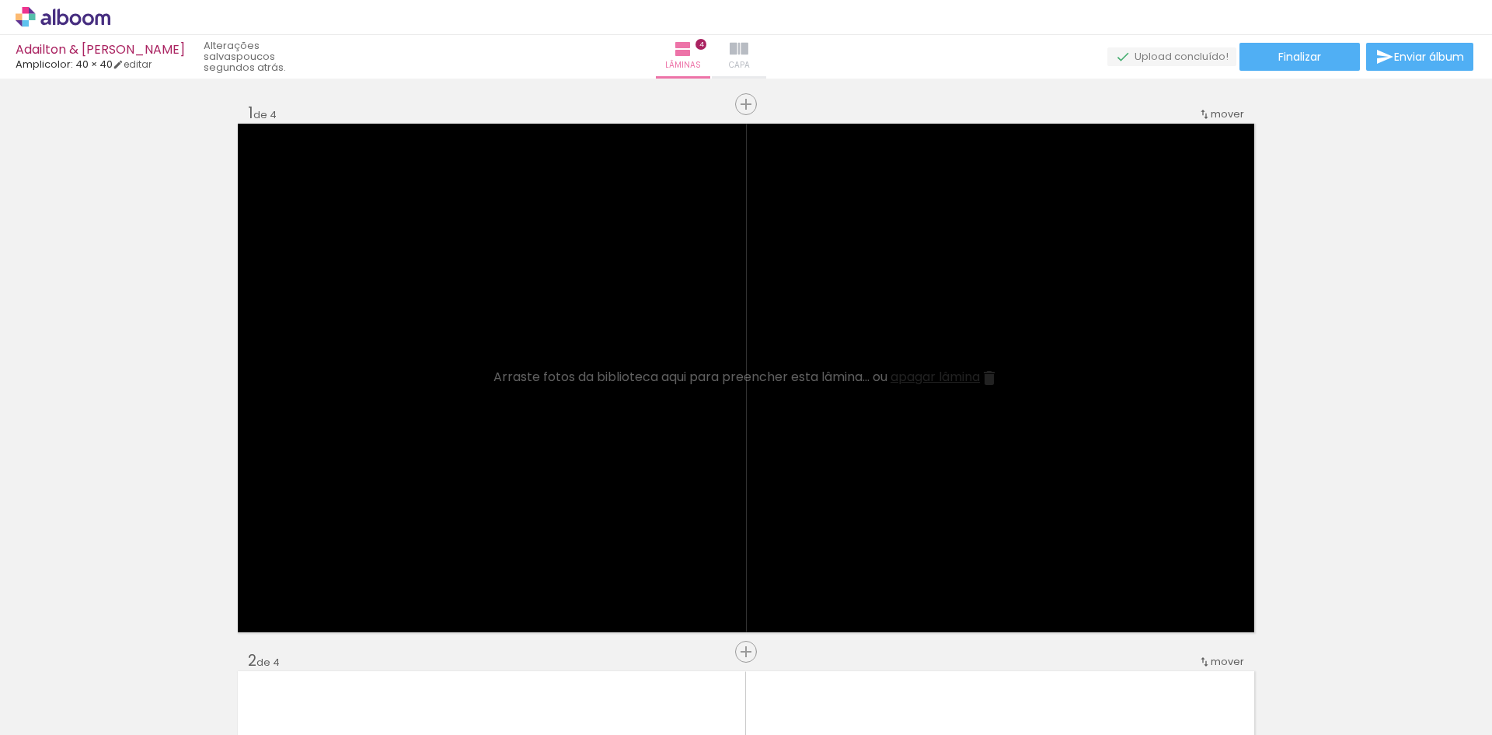
click at [750, 59] on span "Capa" at bounding box center [739, 65] width 21 height 14
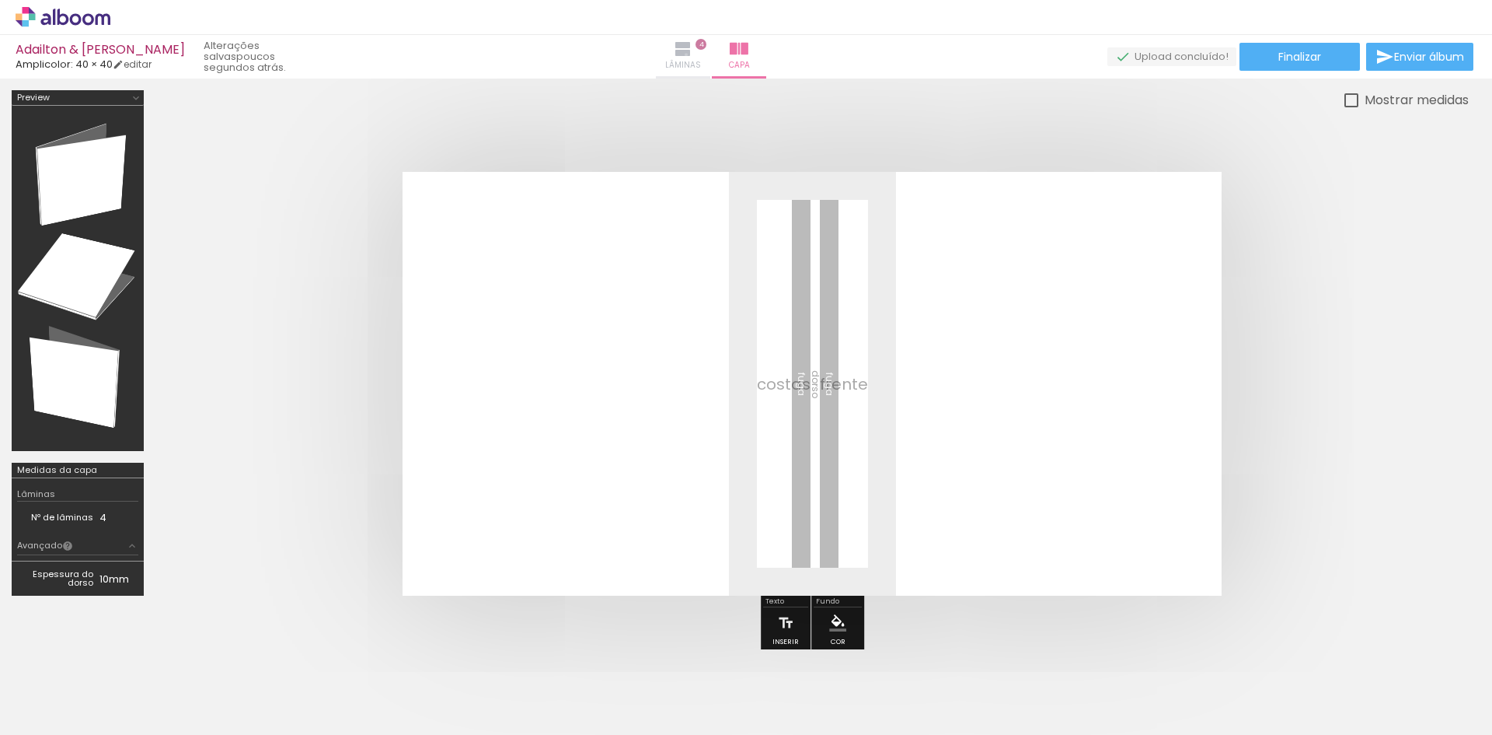
click at [693, 54] on iron-icon at bounding box center [683, 49] width 19 height 19
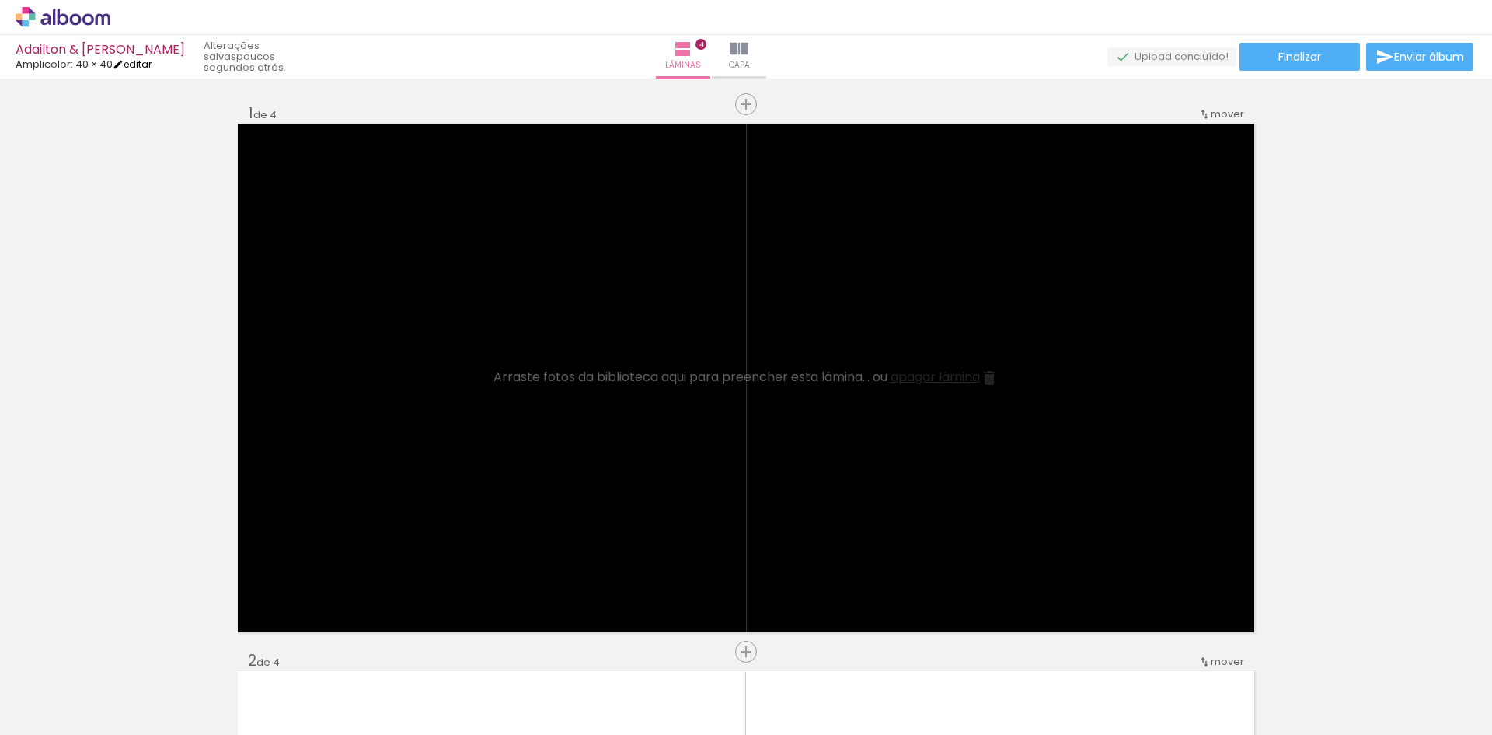
click at [124, 65] on iron-icon at bounding box center [118, 64] width 11 height 11
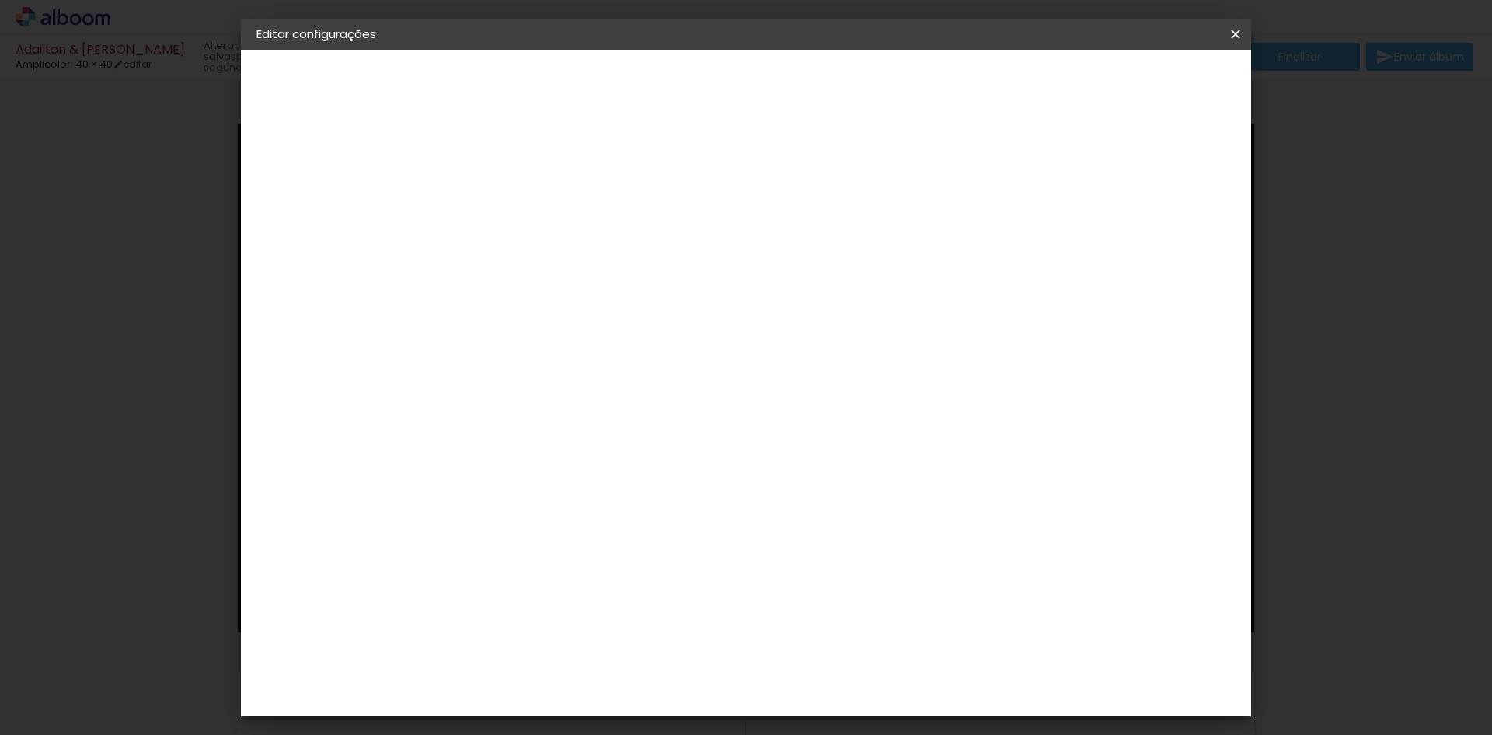
click at [0, 0] on slot "Adailton & [PERSON_NAME]" at bounding box center [0, 0] width 0 height 0
click at [321, 82] on div "1. Informações" at bounding box center [342, 82] width 170 height 19
click at [317, 164] on div "2. Especificações" at bounding box center [342, 159] width 170 height 19
click at [320, 96] on div "1. Informações Preenchendo título... [PERSON_NAME] & [PERSON_NAME] 2. Especific…" at bounding box center [342, 73] width 202 height 47
click at [1238, 36] on iron-icon at bounding box center [1236, 34] width 19 height 16
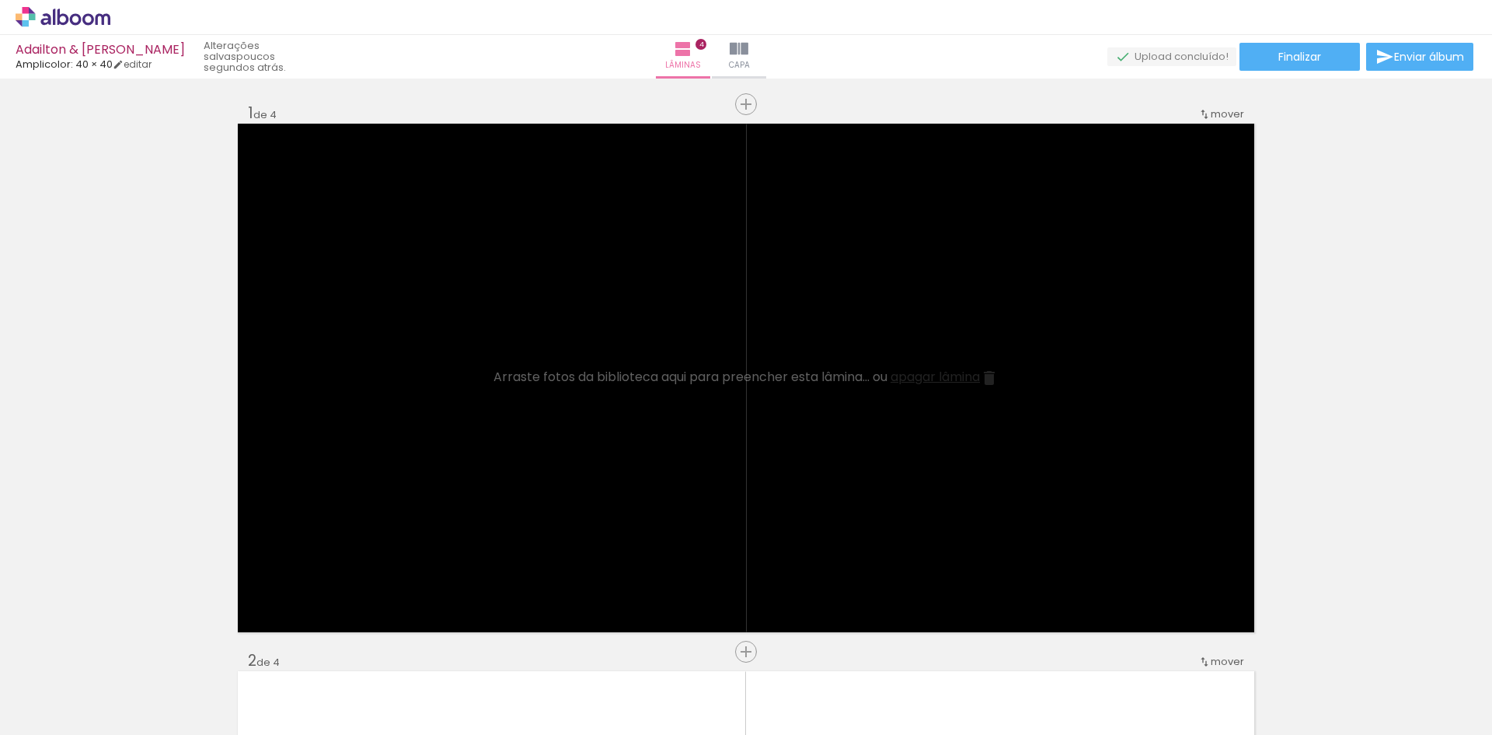
scroll to position [0, 903]
click at [1426, 47] on paper-button "Enviar álbum" at bounding box center [1420, 57] width 107 height 28
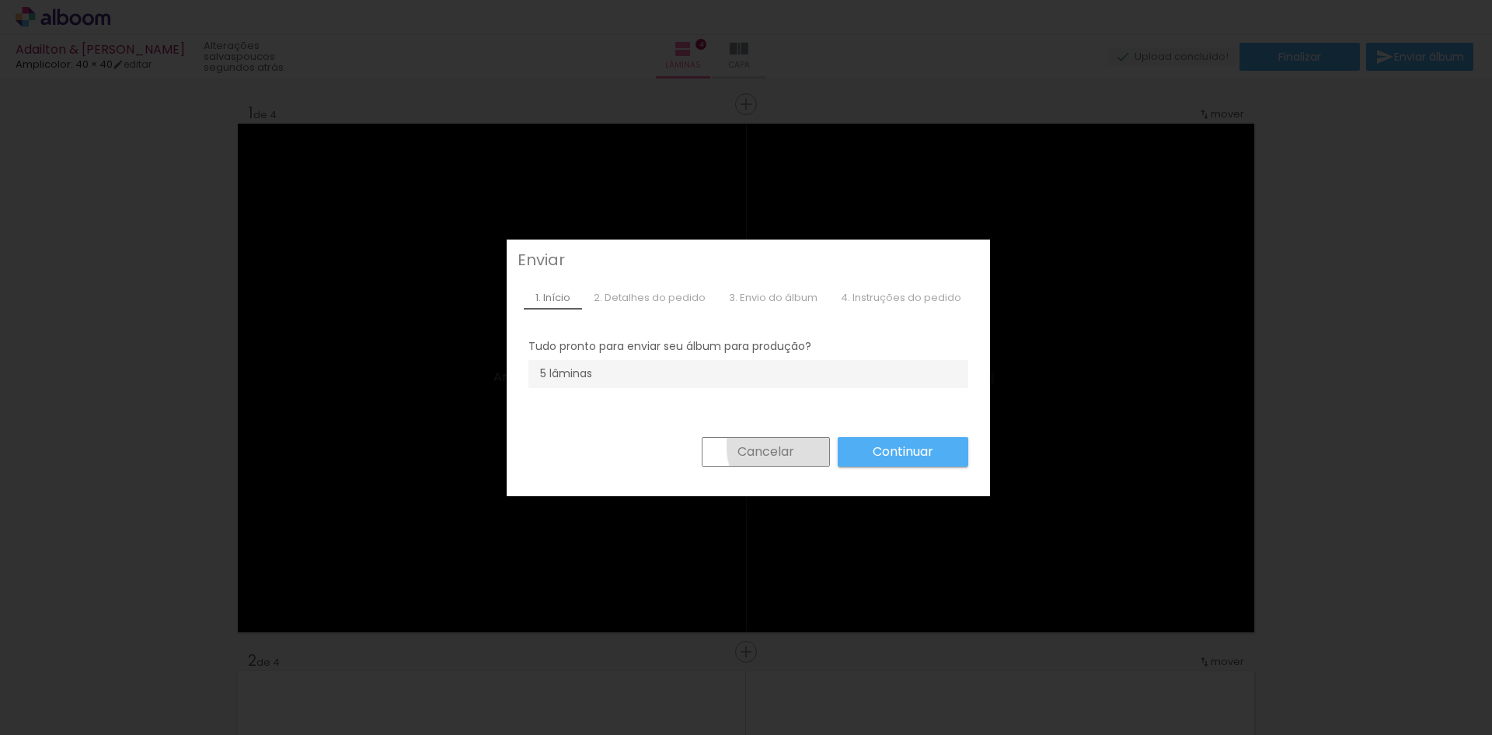
click at [0, 0] on slot "Cancelar" at bounding box center [0, 0] width 0 height 0
